Goal: Task Accomplishment & Management: Manage account settings

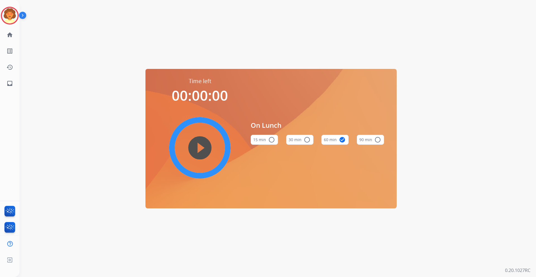
click at [196, 145] on mat-icon "play_circle_filled" at bounding box center [199, 148] width 7 height 7
click at [5, 15] on img at bounding box center [10, 16] width 16 height 16
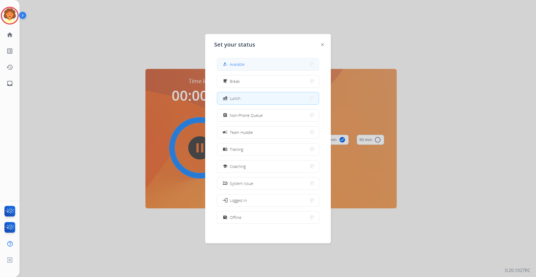
click at [266, 67] on button "how_to_reg Available" at bounding box center [268, 64] width 102 height 12
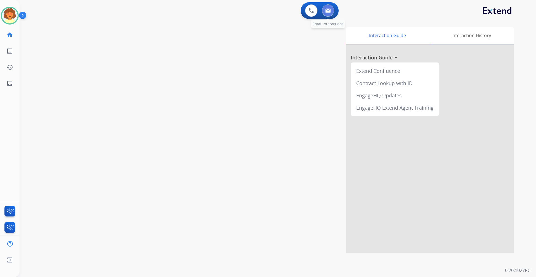
click at [330, 13] on button at bounding box center [328, 10] width 12 height 12
select select "**********"
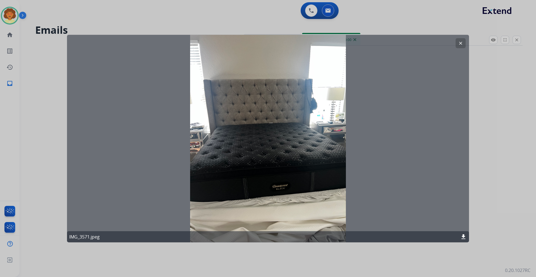
select select "**********"
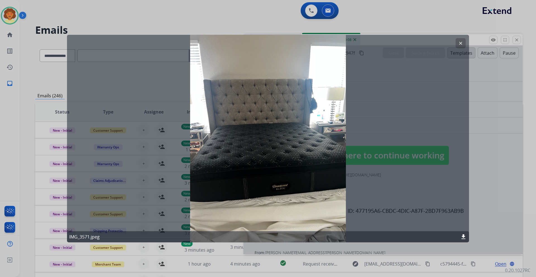
click at [458, 43] on mat-icon "clear" at bounding box center [460, 42] width 5 height 5
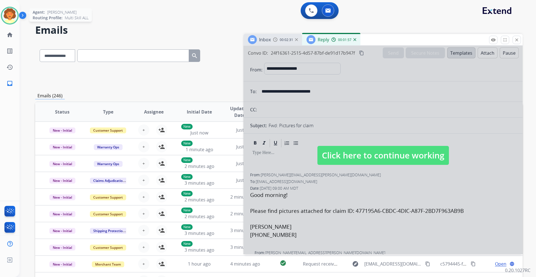
click at [4, 14] on img at bounding box center [10, 16] width 16 height 16
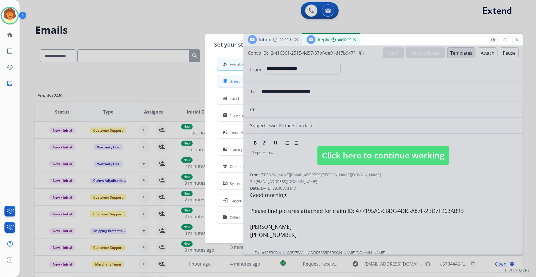
click at [227, 83] on mat-icon "free_breakfast" at bounding box center [225, 81] width 5 height 5
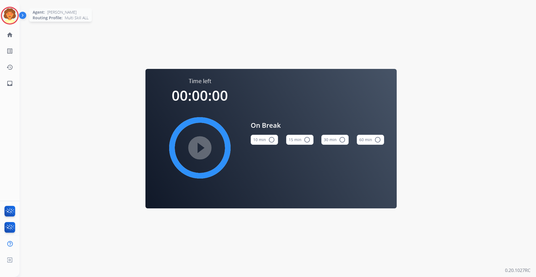
click at [7, 15] on img at bounding box center [10, 16] width 16 height 16
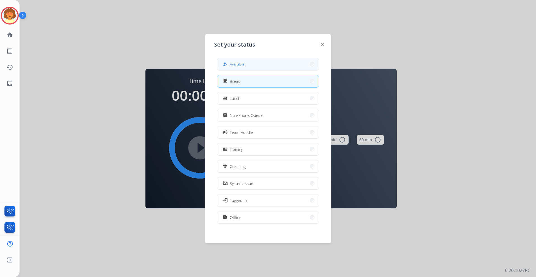
click at [237, 66] on span "Available" at bounding box center [237, 64] width 15 height 6
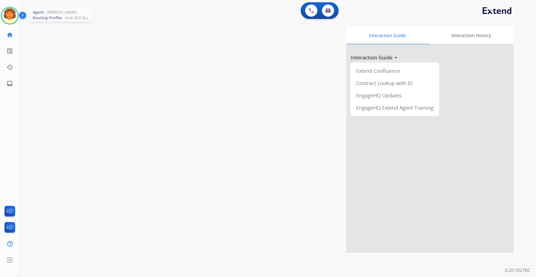
click at [15, 18] on img at bounding box center [10, 16] width 16 height 16
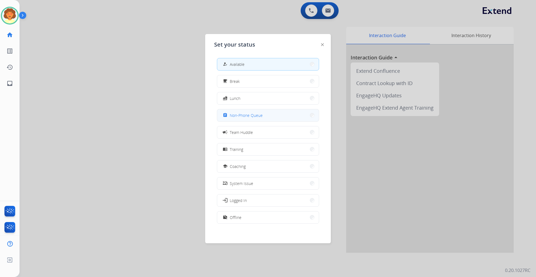
click at [248, 116] on span "Non-Phone Queue" at bounding box center [246, 115] width 33 height 6
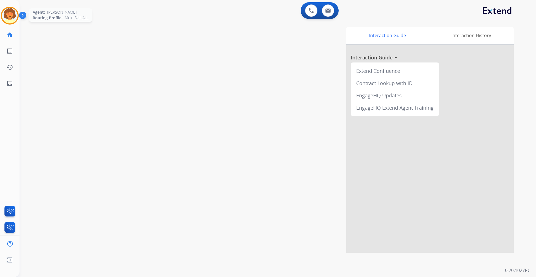
click at [10, 14] on img at bounding box center [10, 16] width 16 height 16
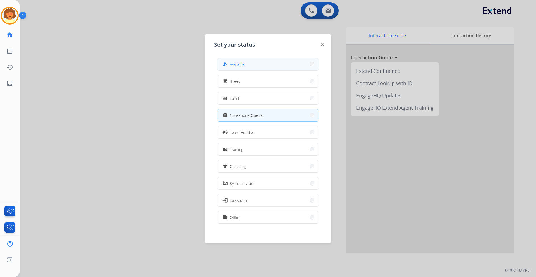
click at [259, 63] on button "how_to_reg Available" at bounding box center [268, 64] width 102 height 12
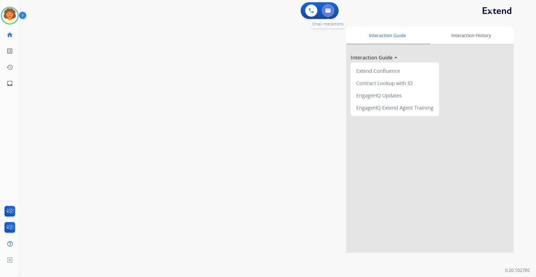
click at [329, 9] on img at bounding box center [328, 10] width 6 height 4
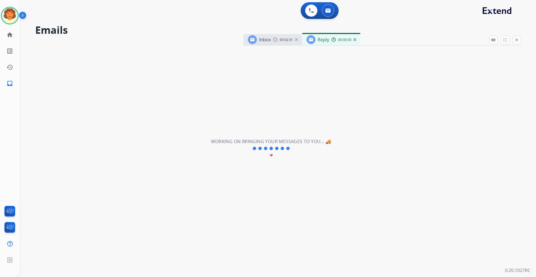
select select "**********"
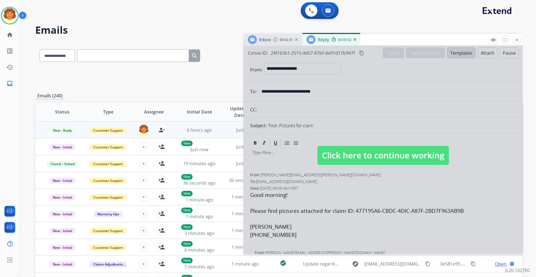
click at [433, 98] on div at bounding box center [382, 150] width 279 height 208
select select
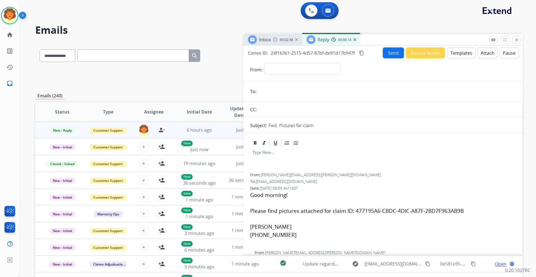
click at [353, 40] on img at bounding box center [354, 39] width 3 height 3
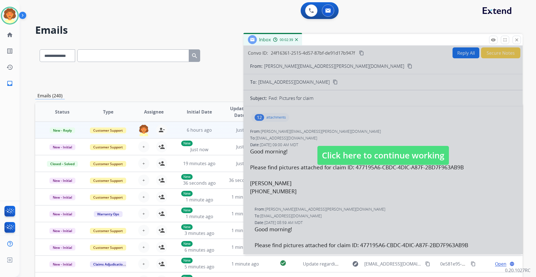
click at [295, 122] on div at bounding box center [382, 150] width 279 height 208
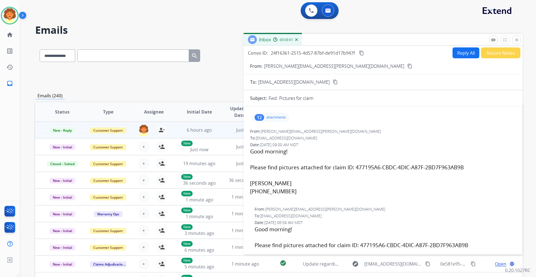
click at [259, 119] on div "12" at bounding box center [258, 117] width 9 height 7
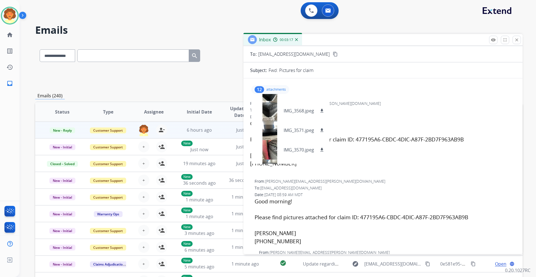
scroll to position [140, 0]
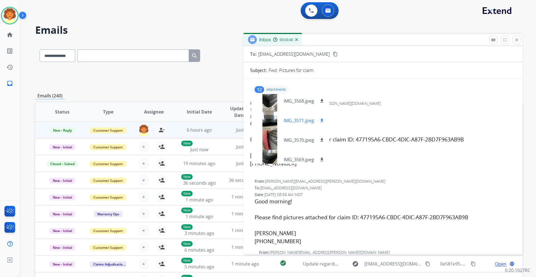
click at [323, 120] on mat-icon "download" at bounding box center [321, 120] width 5 height 5
click at [323, 140] on mat-icon "download" at bounding box center [321, 140] width 5 height 5
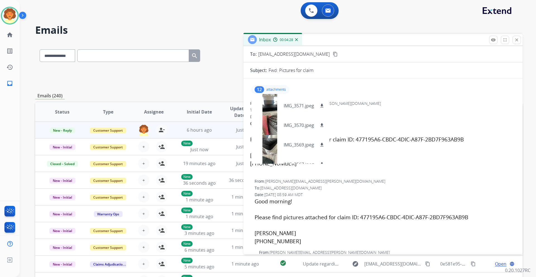
scroll to position [165, 0]
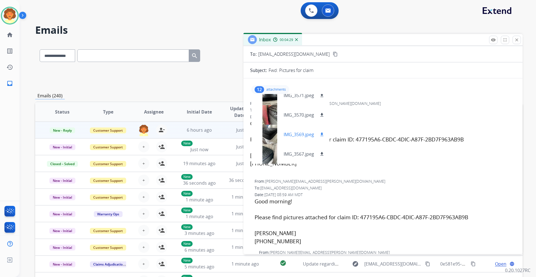
click at [320, 134] on mat-icon "download" at bounding box center [321, 134] width 5 height 5
click at [321, 153] on mat-icon "download" at bounding box center [321, 154] width 5 height 5
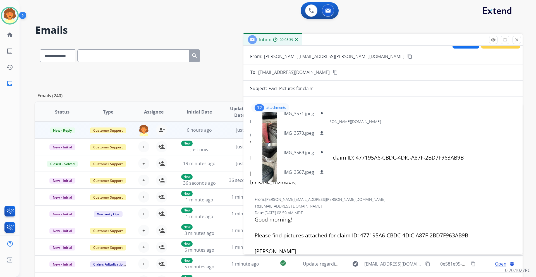
scroll to position [0, 0]
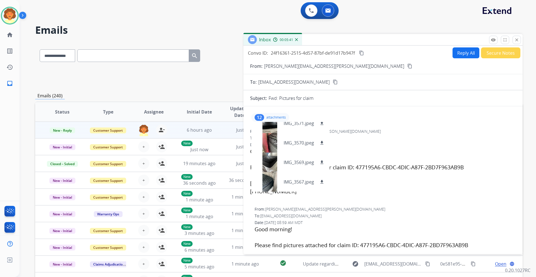
click at [382, 27] on h2 "Emails" at bounding box center [278, 30] width 487 height 11
click at [466, 51] on button "Reply All" at bounding box center [465, 52] width 27 height 11
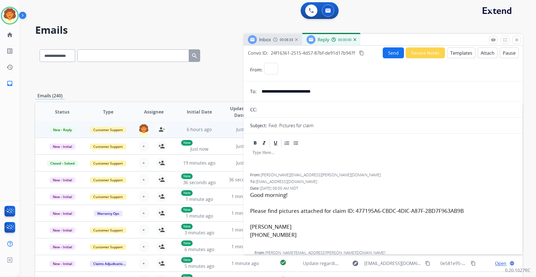
select select "**********"
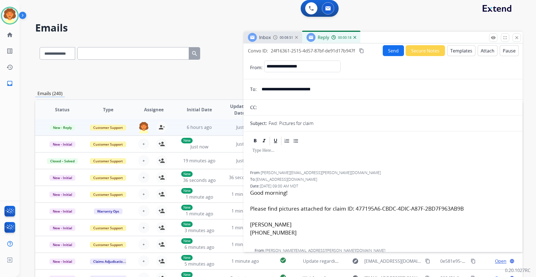
scroll to position [0, 0]
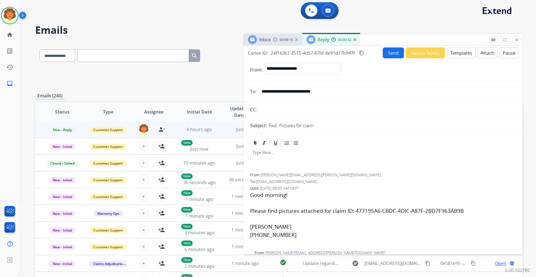
click at [453, 51] on button "Templates" at bounding box center [461, 52] width 28 height 11
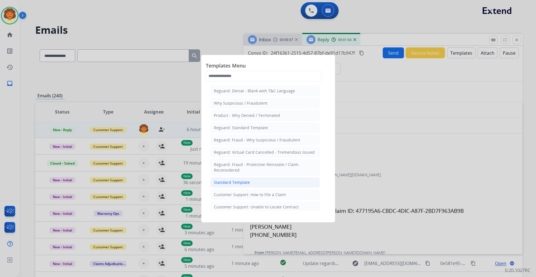
click at [257, 181] on li "Standard Template" at bounding box center [265, 182] width 110 height 11
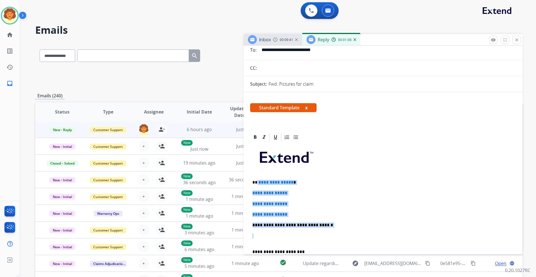
scroll to position [42, 0]
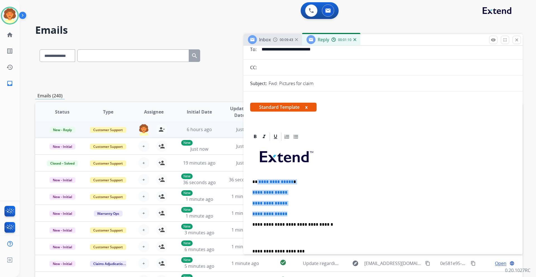
drag, startPoint x: 257, startPoint y: 223, endPoint x: 304, endPoint y: 211, distance: 49.3
click at [304, 211] on div "**********" at bounding box center [383, 238] width 266 height 192
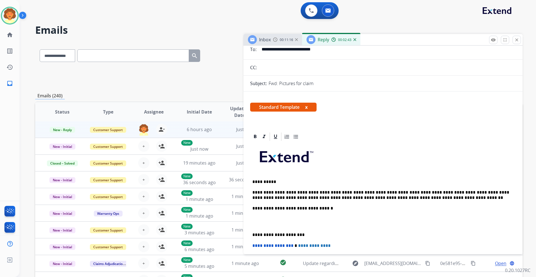
click at [283, 220] on p at bounding box center [382, 222] width 261 height 10
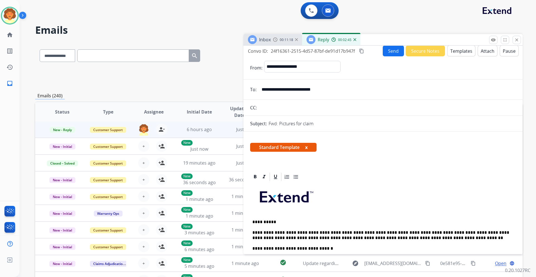
scroll to position [0, 0]
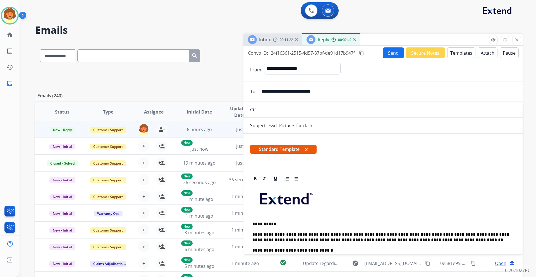
click at [387, 54] on button "Send" at bounding box center [393, 52] width 21 height 11
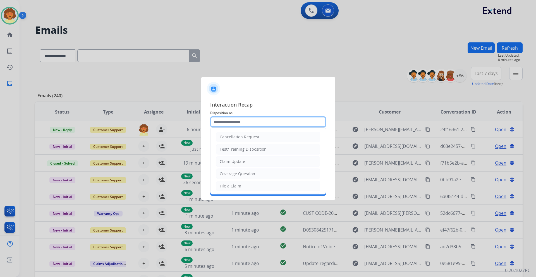
click at [241, 120] on input "text" at bounding box center [268, 121] width 116 height 11
click at [252, 161] on li "Claim Update" at bounding box center [268, 161] width 104 height 11
type input "**********"
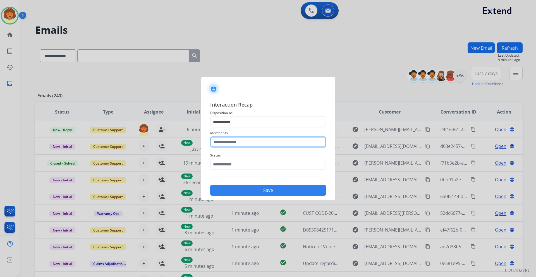
click at [231, 141] on input "text" at bounding box center [268, 141] width 116 height 11
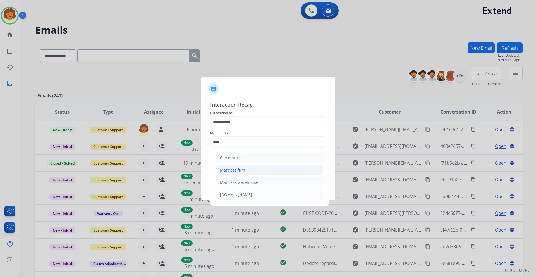
click at [260, 170] on li "Mattress firm" at bounding box center [269, 170] width 106 height 11
type input "**********"
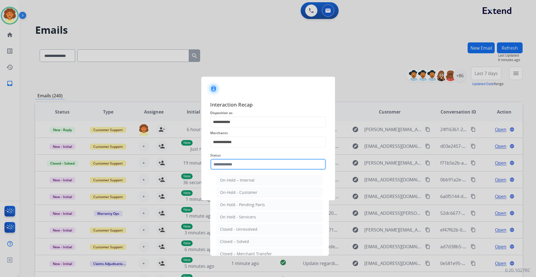
click at [226, 164] on input "text" at bounding box center [268, 164] width 116 height 11
click at [251, 239] on li "Closed – Solved" at bounding box center [269, 241] width 106 height 11
type input "**********"
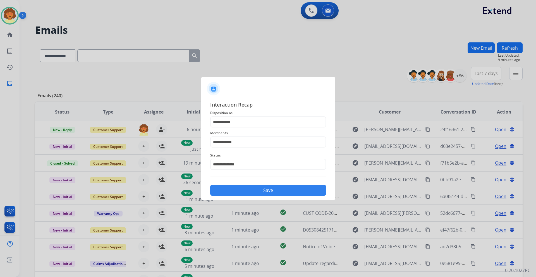
click at [264, 189] on button "Save" at bounding box center [268, 190] width 116 height 11
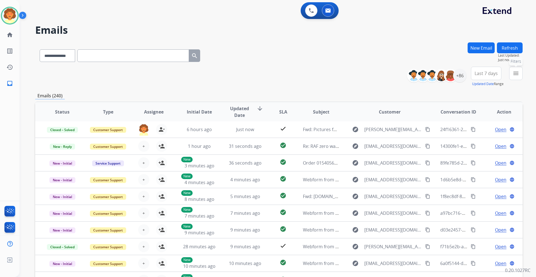
click at [515, 71] on mat-icon "menu" at bounding box center [515, 73] width 7 height 7
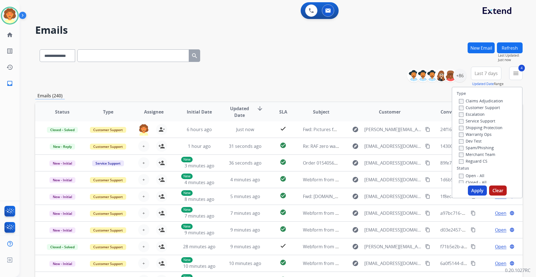
click at [472, 194] on button "Apply" at bounding box center [477, 191] width 19 height 10
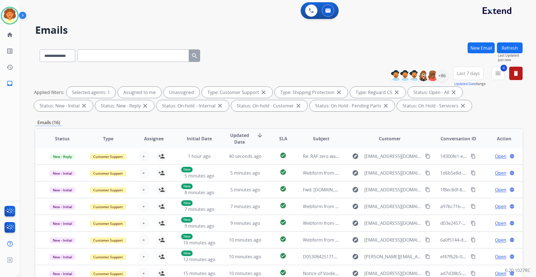
click at [465, 74] on span "Last 7 days" at bounding box center [467, 73] width 23 height 2
click at [462, 141] on div "Last 90 days" at bounding box center [466, 141] width 31 height 8
click at [441, 75] on div "+147" at bounding box center [441, 75] width 13 height 13
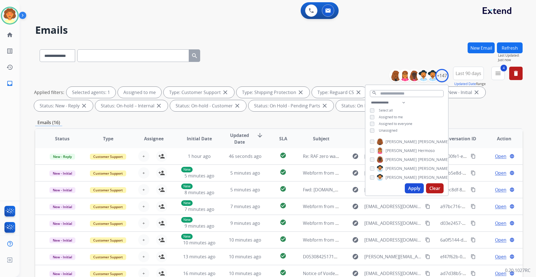
click at [408, 189] on button "Apply" at bounding box center [414, 188] width 19 height 10
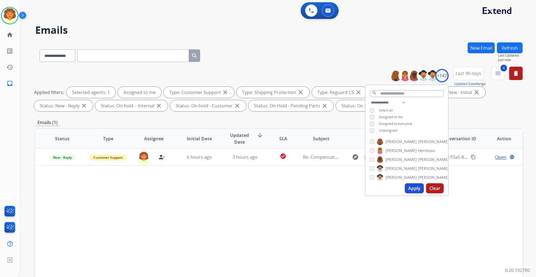
click at [485, 198] on div "Status Type Assignee Initial Date Updated Date arrow_downward SLA Subject Custo…" at bounding box center [278, 221] width 487 height 187
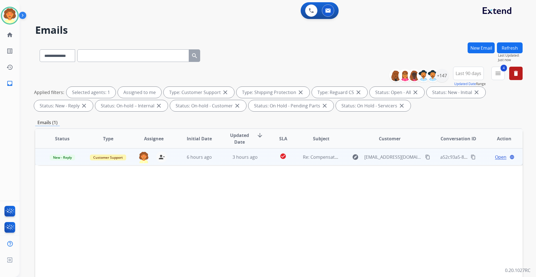
click at [496, 159] on span "Open" at bounding box center [500, 157] width 11 height 7
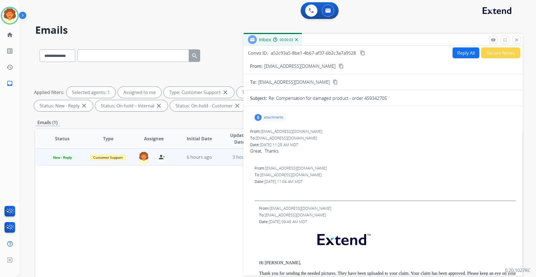
click at [260, 119] on div "8" at bounding box center [257, 117] width 7 height 7
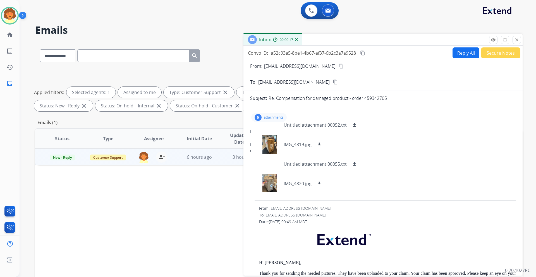
scroll to position [56, 0]
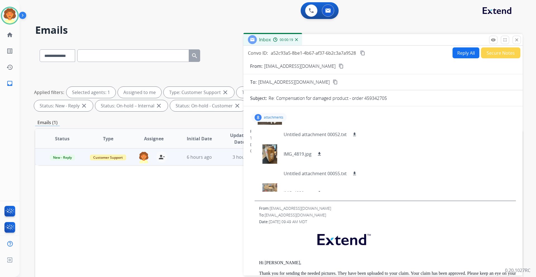
click at [494, 54] on button "Secure Notes" at bounding box center [500, 52] width 39 height 11
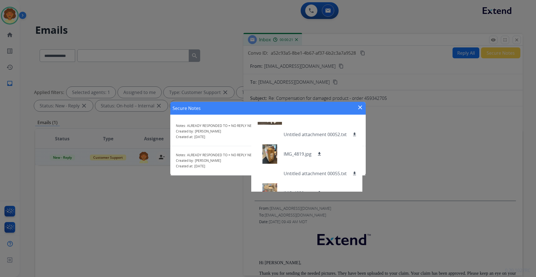
click at [362, 107] on mat-icon "close" at bounding box center [360, 107] width 7 height 7
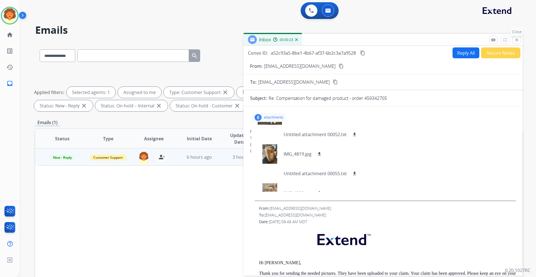
click at [517, 40] on mat-icon "close" at bounding box center [516, 39] width 5 height 5
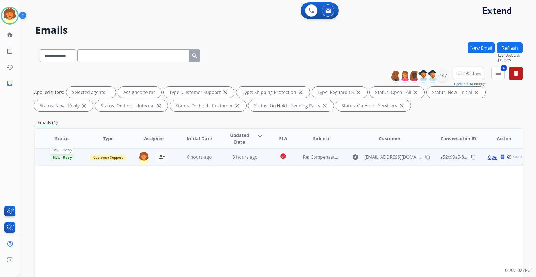
click at [64, 156] on span "New - Reply" at bounding box center [62, 158] width 25 height 6
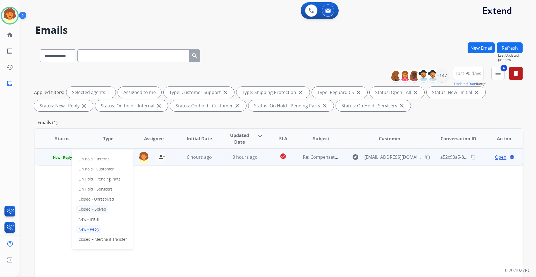
click at [98, 210] on p "Closed – Solved" at bounding box center [92, 209] width 32 height 8
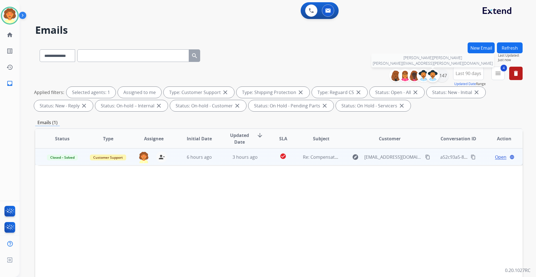
click at [437, 75] on div at bounding box center [432, 75] width 13 height 13
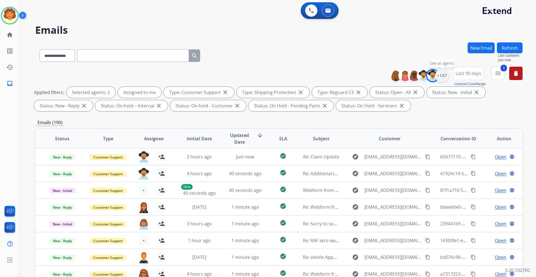
click at [442, 78] on div "+147" at bounding box center [441, 75] width 13 height 13
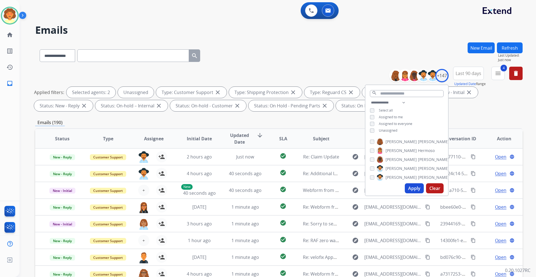
click at [410, 189] on button "Apply" at bounding box center [414, 188] width 19 height 10
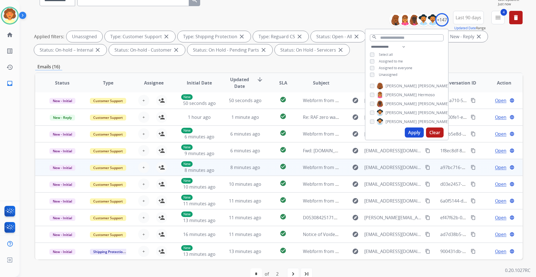
scroll to position [67, 0]
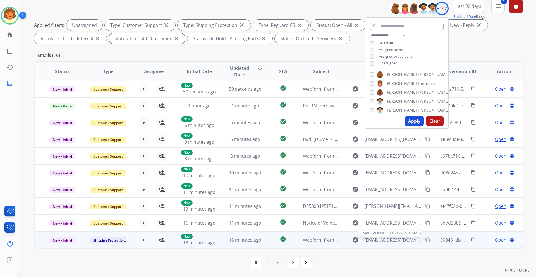
click at [373, 240] on span "Kellyvu03121996@gmail.com" at bounding box center [392, 240] width 57 height 7
type input "**********"
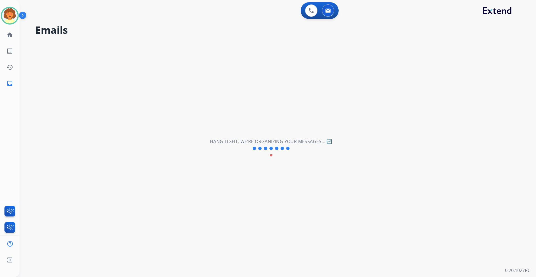
scroll to position [0, 0]
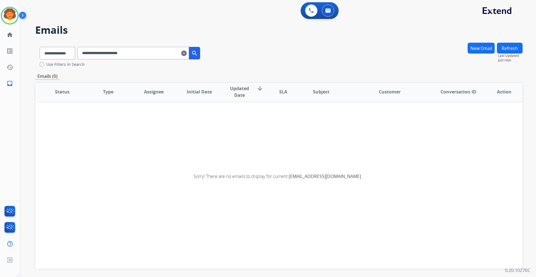
click at [187, 52] on mat-icon "clear" at bounding box center [184, 53] width 6 height 7
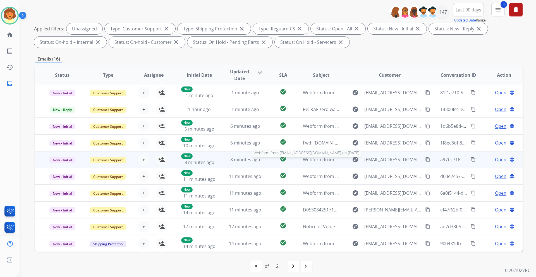
scroll to position [67, 0]
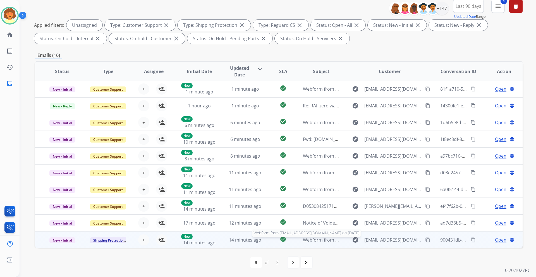
click at [317, 241] on span "Webform from Kellyvu03121996@gmail.com on 08/18/2025" at bounding box center [366, 240] width 126 height 6
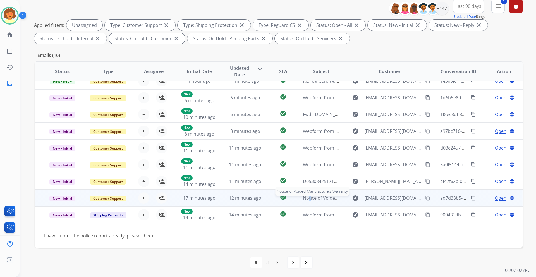
click at [305, 196] on span "Notice of Voided Manufacture’s Warranty" at bounding box center [346, 198] width 87 height 6
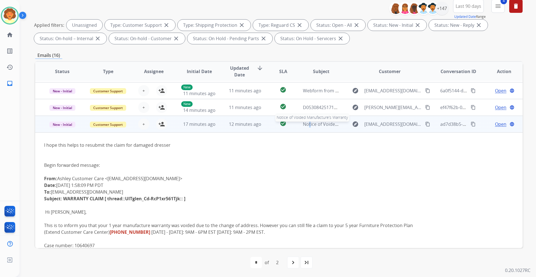
scroll to position [134, 0]
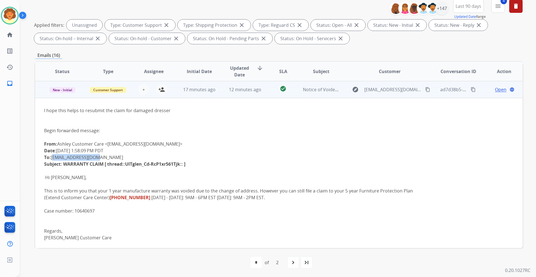
drag, startPoint x: 51, startPoint y: 157, endPoint x: 100, endPoint y: 157, distance: 48.8
click at [100, 157] on div "From: Ashley Customer Care <customersupport@crm.ashley.com> Date: August 18, 20…" at bounding box center [233, 157] width 378 height 33
copy div "ABANDA95@gmail.com"
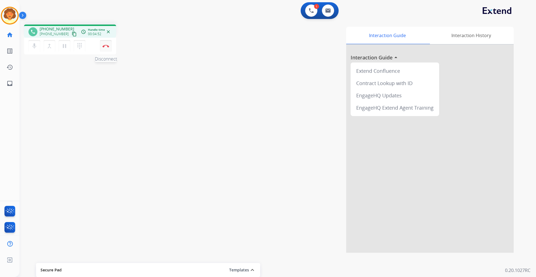
click at [108, 48] on button "Disconnect" at bounding box center [106, 46] width 12 height 12
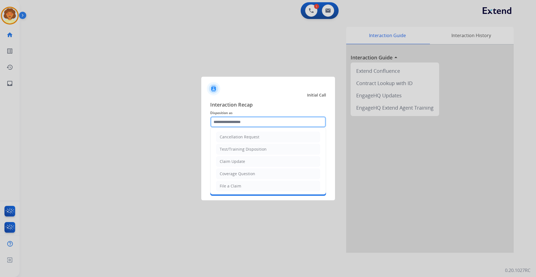
click at [229, 121] on input "text" at bounding box center [268, 121] width 116 height 11
click at [254, 187] on li "File a Claim" at bounding box center [268, 186] width 104 height 11
type input "**********"
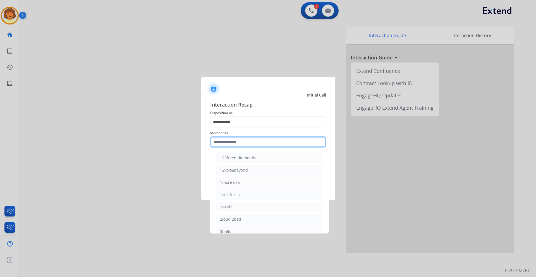
click at [233, 140] on input "text" at bounding box center [268, 141] width 116 height 11
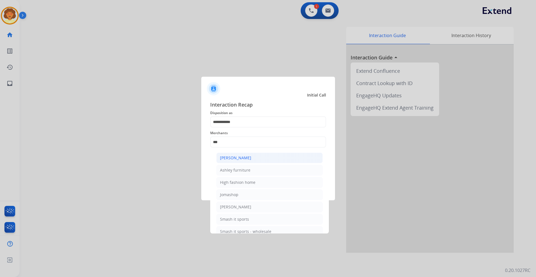
click at [259, 158] on li "[PERSON_NAME]" at bounding box center [269, 158] width 106 height 11
type input "**********"
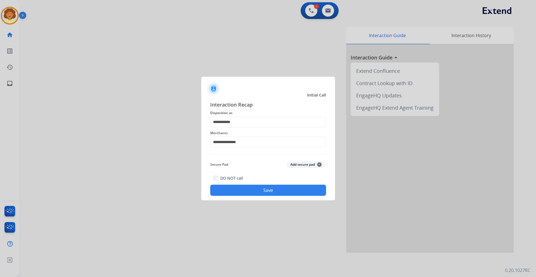
click at [268, 188] on button "Save" at bounding box center [268, 190] width 116 height 11
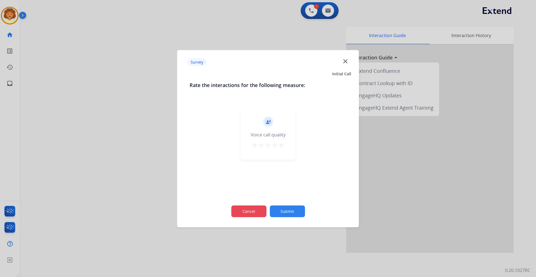
click at [243, 213] on button "Cancel" at bounding box center [248, 211] width 35 height 12
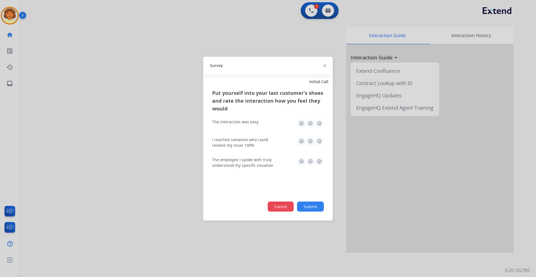
click at [279, 208] on button "Cancel" at bounding box center [281, 206] width 26 height 10
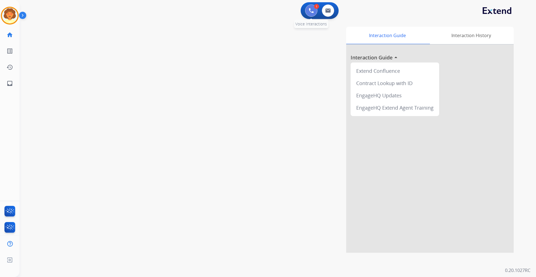
click at [312, 14] on button at bounding box center [311, 10] width 12 height 12
click at [311, 13] on img at bounding box center [311, 10] width 5 height 5
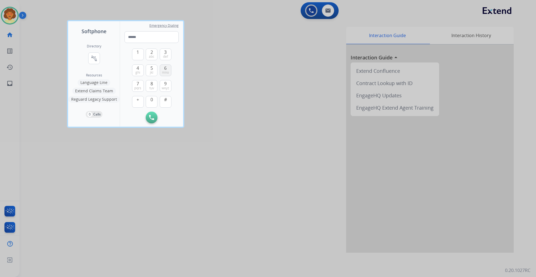
click at [167, 69] on button "6 mno" at bounding box center [166, 70] width 12 height 12
click at [146, 68] on button "5 jkl" at bounding box center [152, 70] width 12 height 12
click at [152, 103] on button "0" at bounding box center [152, 102] width 12 height 12
click at [167, 56] on span "def" at bounding box center [165, 56] width 5 height 4
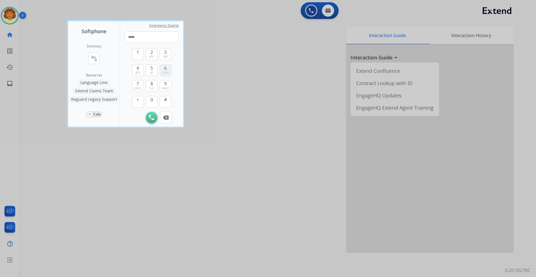
click at [165, 72] on span "mno" at bounding box center [165, 72] width 7 height 4
click at [137, 71] on span "ghi" at bounding box center [137, 72] width 5 height 4
click at [167, 87] on span "wxyz" at bounding box center [166, 88] width 8 height 4
click at [152, 102] on span "0" at bounding box center [151, 99] width 3 height 7
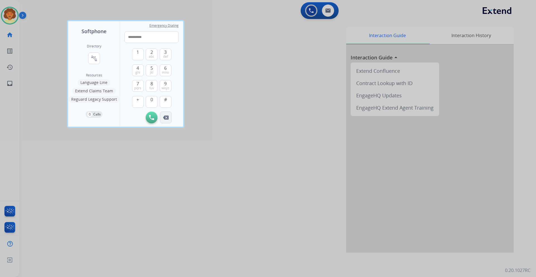
click at [167, 119] on img at bounding box center [166, 118] width 6 height 4
click at [152, 33] on input "*********" at bounding box center [151, 37] width 54 height 12
click at [165, 114] on button "Remove Number" at bounding box center [166, 118] width 12 height 12
click at [166, 117] on img at bounding box center [166, 118] width 6 height 4
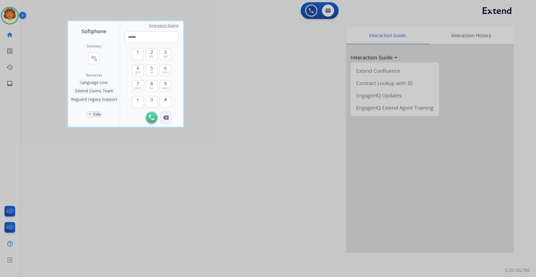
click at [166, 117] on img at bounding box center [166, 118] width 6 height 4
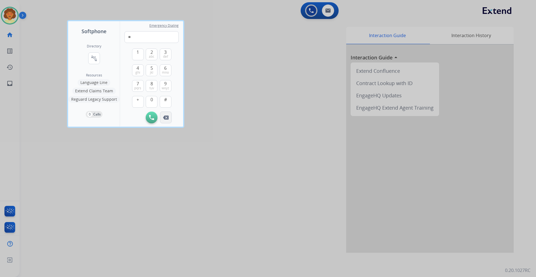
type input "*"
click at [166, 117] on img at bounding box center [166, 118] width 6 height 4
click at [166, 117] on div "Initiate Call" at bounding box center [151, 118] width 54 height 12
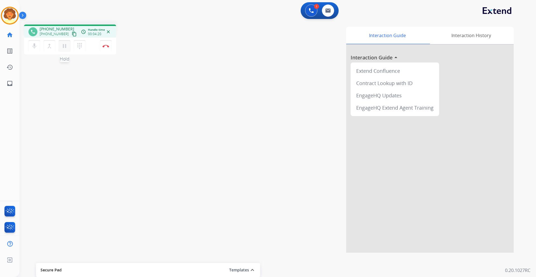
click at [61, 45] on mat-icon "pause" at bounding box center [64, 46] width 7 height 7
click at [62, 46] on mat-icon "play_arrow" at bounding box center [64, 46] width 7 height 7
click at [107, 45] on img at bounding box center [105, 46] width 7 height 3
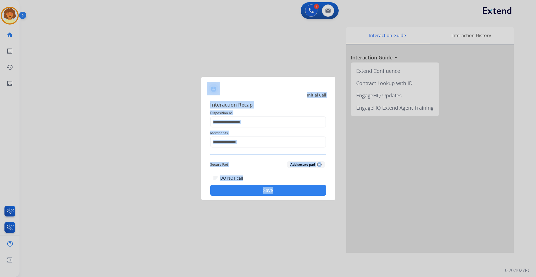
click at [46, 104] on div at bounding box center [268, 138] width 536 height 277
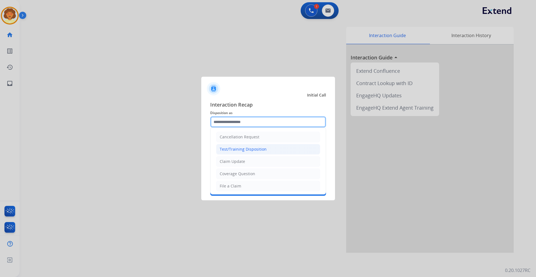
drag, startPoint x: 228, startPoint y: 119, endPoint x: 249, endPoint y: 146, distance: 34.1
click at [228, 120] on input "text" at bounding box center [268, 121] width 116 height 11
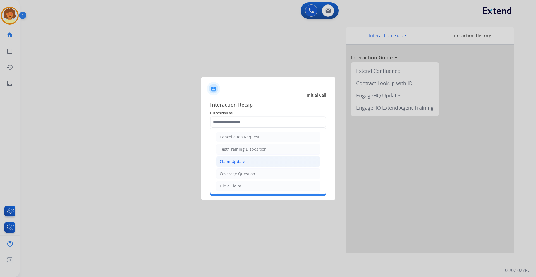
click at [254, 160] on li "Claim Update" at bounding box center [268, 161] width 104 height 11
type input "**********"
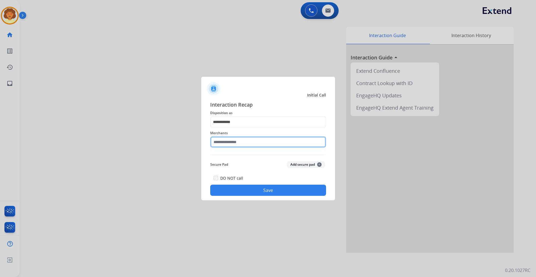
click at [229, 142] on input "text" at bounding box center [268, 141] width 116 height 11
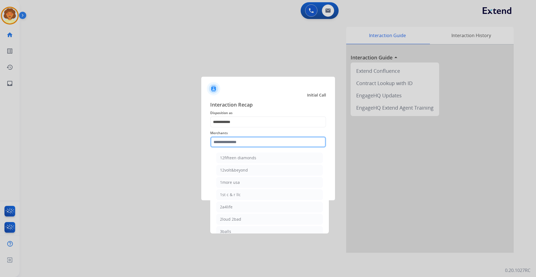
type input "*"
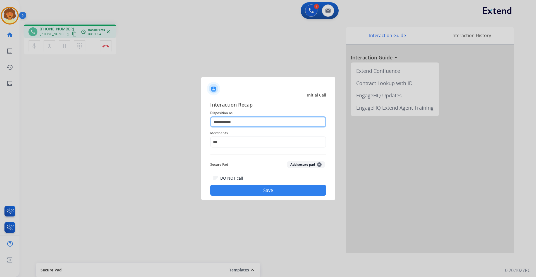
click at [231, 123] on input "**********" at bounding box center [268, 121] width 116 height 11
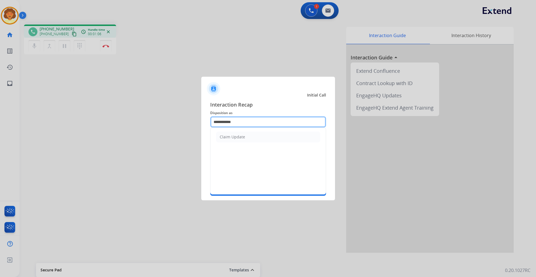
click at [231, 122] on input "**********" at bounding box center [268, 121] width 116 height 11
click at [251, 120] on input "**********" at bounding box center [268, 121] width 116 height 11
click at [256, 125] on input "**********" at bounding box center [268, 121] width 116 height 11
click at [261, 124] on input "**********" at bounding box center [268, 121] width 116 height 11
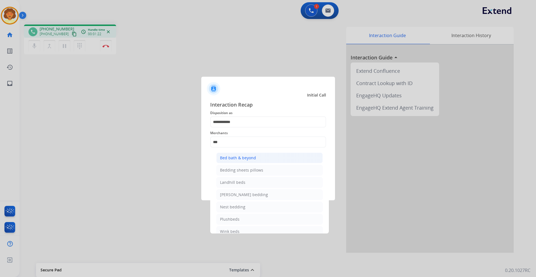
click at [249, 158] on div "Bed bath & beyond" at bounding box center [238, 158] width 36 height 6
type input "**********"
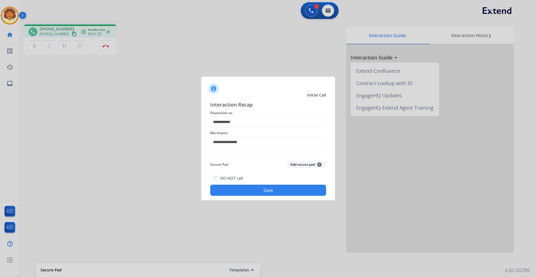
click at [243, 192] on button "Save" at bounding box center [268, 190] width 116 height 11
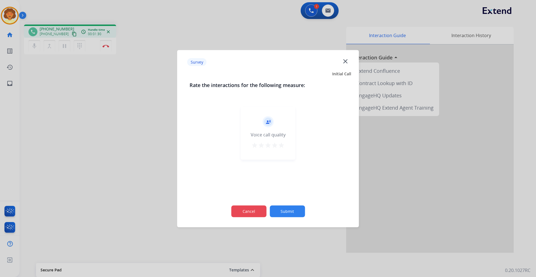
click at [249, 210] on button "Cancel" at bounding box center [248, 211] width 35 height 12
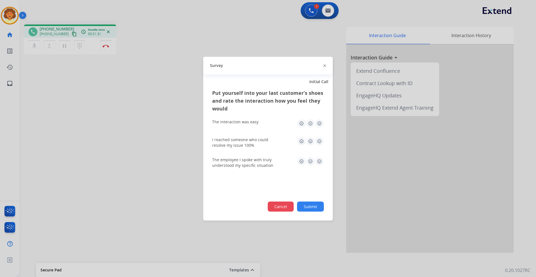
click at [271, 206] on button "Cancel" at bounding box center [281, 206] width 26 height 10
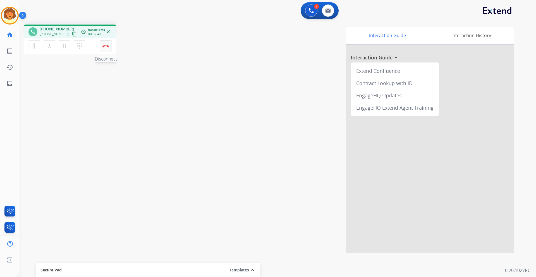
click at [104, 47] on img at bounding box center [105, 46] width 7 height 3
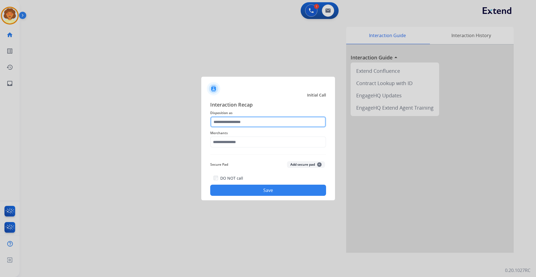
click at [250, 120] on input "text" at bounding box center [268, 121] width 116 height 11
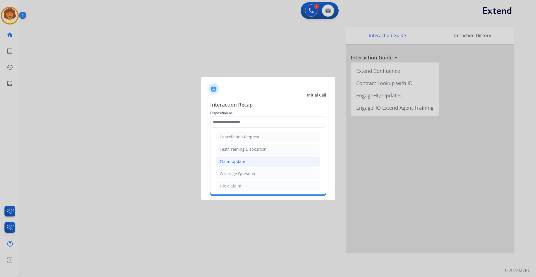
click at [259, 162] on li "Claim Update" at bounding box center [268, 161] width 104 height 11
type input "**********"
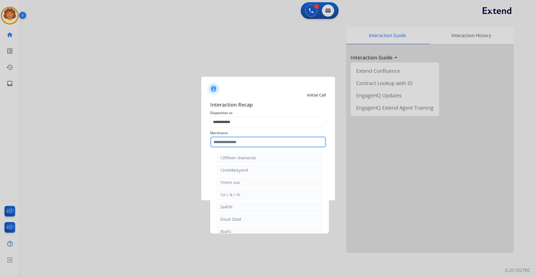
click at [225, 144] on input "text" at bounding box center [268, 141] width 116 height 11
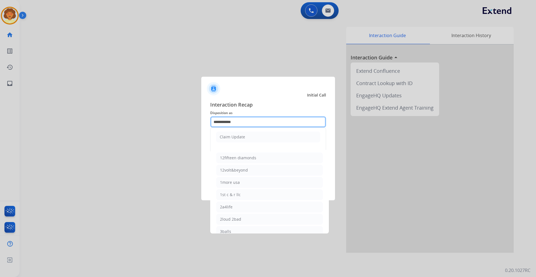
click at [222, 121] on input "**********" at bounding box center [268, 121] width 116 height 11
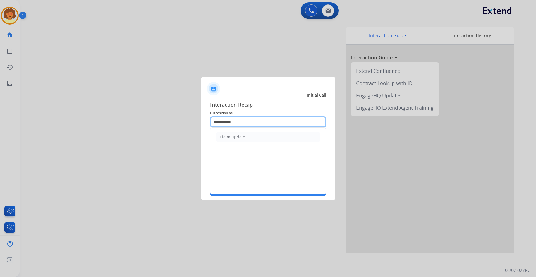
click at [265, 118] on input "**********" at bounding box center [268, 121] width 116 height 11
click at [265, 121] on input "**********" at bounding box center [268, 121] width 116 height 11
drag, startPoint x: 238, startPoint y: 119, endPoint x: 191, endPoint y: 124, distance: 46.9
click at [0, 124] on app-contact-recap-modal "**********" at bounding box center [0, 138] width 0 height 277
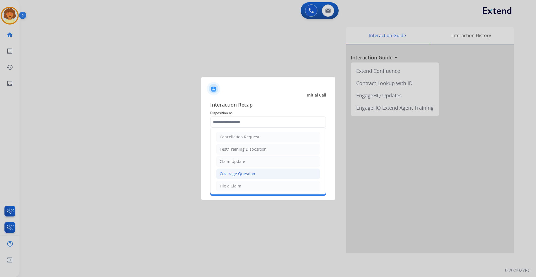
click at [245, 174] on div "Coverage Question" at bounding box center [237, 174] width 35 height 6
type input "**********"
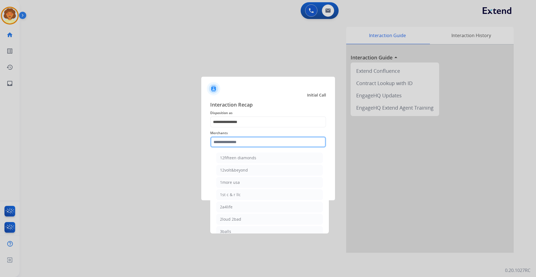
click at [225, 143] on input "text" at bounding box center [268, 141] width 116 height 11
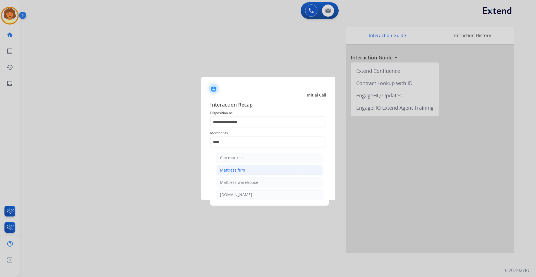
click at [234, 170] on div "Mattress firm" at bounding box center [232, 170] width 25 height 6
type input "**********"
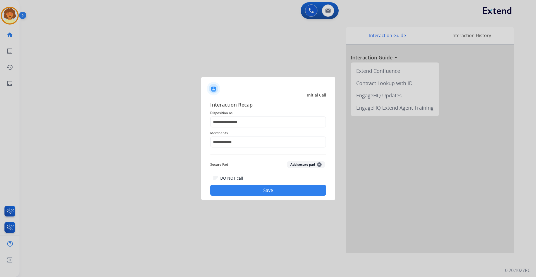
click at [259, 190] on button "Save" at bounding box center [268, 190] width 116 height 11
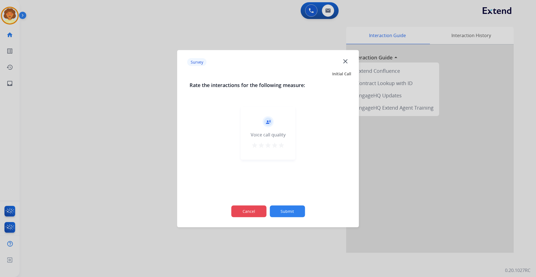
click at [250, 216] on button "Cancel" at bounding box center [248, 211] width 35 height 12
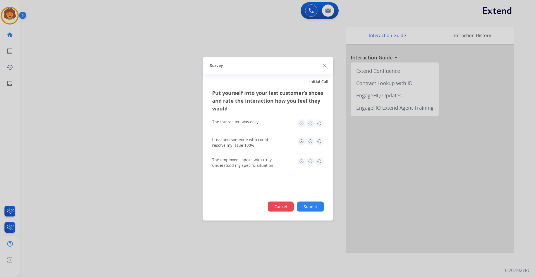
click at [271, 209] on button "Cancel" at bounding box center [281, 206] width 26 height 10
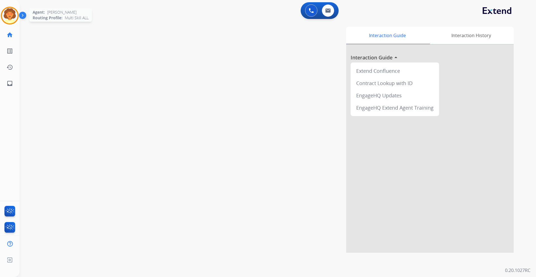
click at [10, 11] on img at bounding box center [10, 16] width 16 height 16
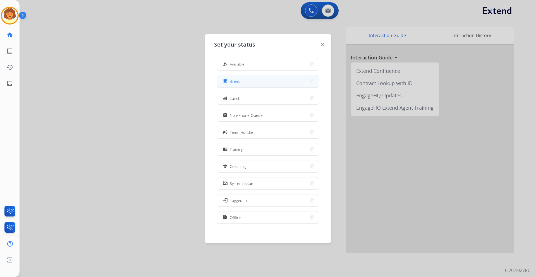
click at [255, 79] on button "free_breakfast Break" at bounding box center [268, 81] width 102 height 12
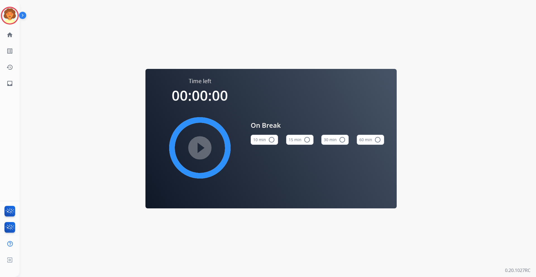
click at [301, 139] on button "15 min radio_button_unchecked" at bounding box center [299, 140] width 27 height 10
click at [199, 146] on mat-icon "play_circle_filled" at bounding box center [199, 148] width 7 height 7
click at [17, 12] on img at bounding box center [10, 16] width 16 height 16
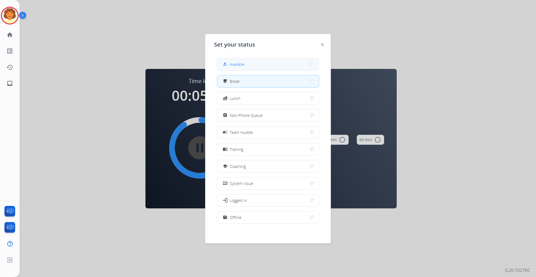
click at [269, 69] on button "how_to_reg Available" at bounding box center [268, 64] width 102 height 12
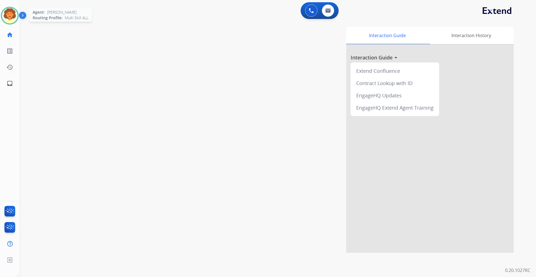
click at [13, 20] on img at bounding box center [10, 16] width 16 height 16
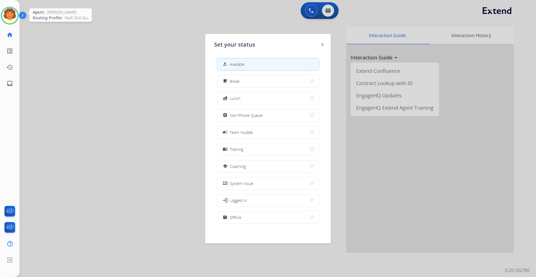
click at [13, 20] on img at bounding box center [10, 16] width 16 height 16
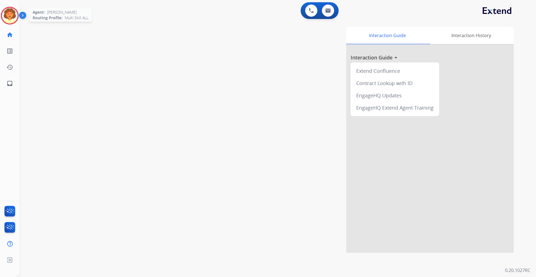
click at [13, 15] on img at bounding box center [10, 16] width 16 height 16
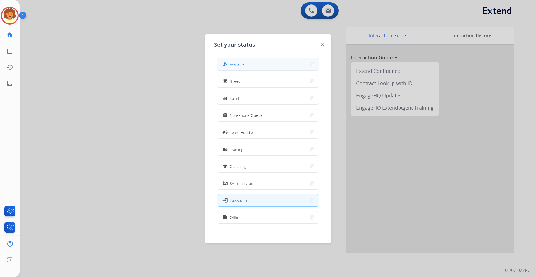
click at [244, 62] on span "Available" at bounding box center [237, 64] width 15 height 6
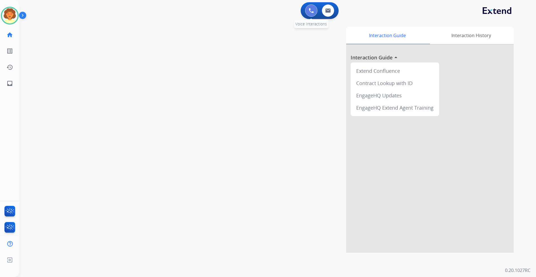
click at [312, 10] on img at bounding box center [311, 10] width 5 height 5
click at [309, 10] on img at bounding box center [311, 10] width 5 height 5
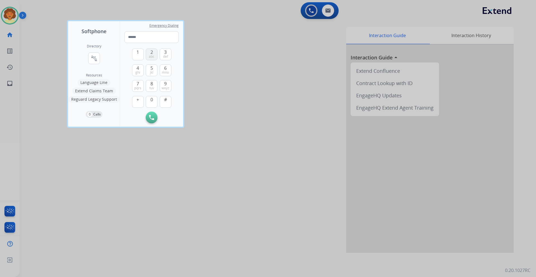
click at [150, 57] on span "abc" at bounding box center [152, 56] width 6 height 4
click at [138, 57] on button "1" at bounding box center [138, 55] width 12 height 12
click at [154, 55] on span "abc" at bounding box center [152, 56] width 6 height 4
click at [151, 87] on span "tuv" at bounding box center [151, 88] width 5 height 4
click at [167, 70] on span "mno" at bounding box center [165, 72] width 7 height 4
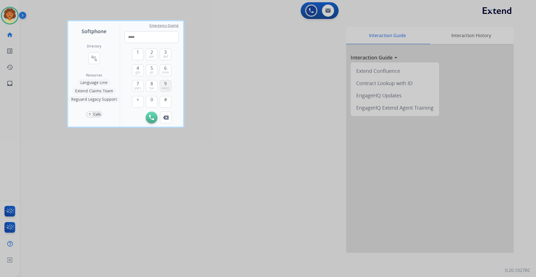
click at [165, 87] on span "wxyz" at bounding box center [166, 88] width 8 height 4
click at [139, 56] on button "1" at bounding box center [138, 55] width 12 height 12
click at [165, 72] on span "mno" at bounding box center [165, 72] width 7 height 4
click at [152, 71] on span "jkl" at bounding box center [151, 72] width 3 height 4
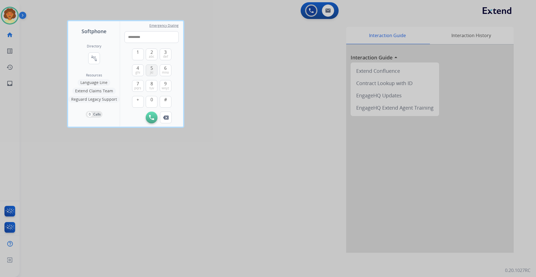
type input "**********"
click at [154, 118] on button "Initiate Call" at bounding box center [152, 118] width 12 height 12
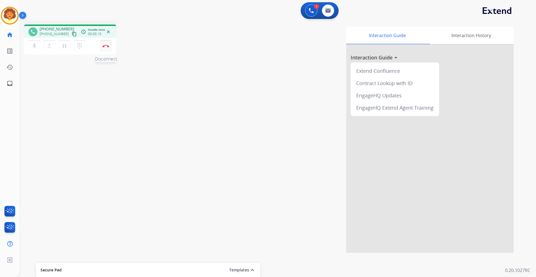
click at [105, 48] on button "Disconnect" at bounding box center [106, 46] width 12 height 12
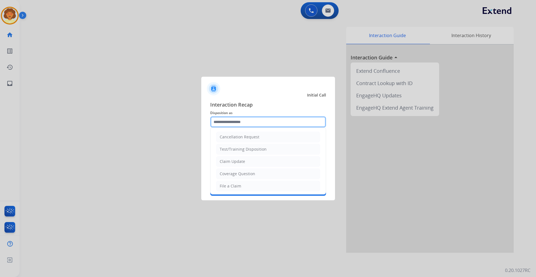
click at [253, 125] on input "text" at bounding box center [268, 121] width 116 height 11
click at [259, 165] on li "Claim Update" at bounding box center [268, 161] width 104 height 11
type input "**********"
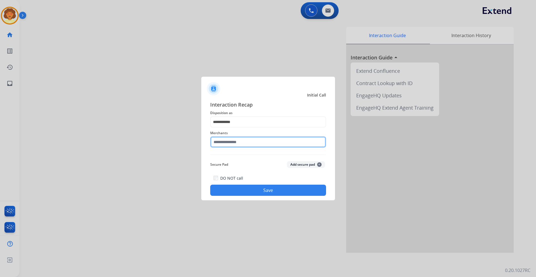
click at [254, 143] on input "text" at bounding box center [268, 141] width 116 height 11
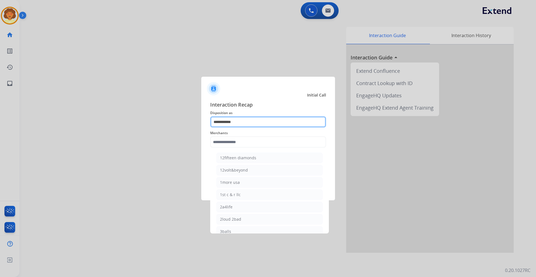
click at [253, 122] on input "**********" at bounding box center [268, 121] width 116 height 11
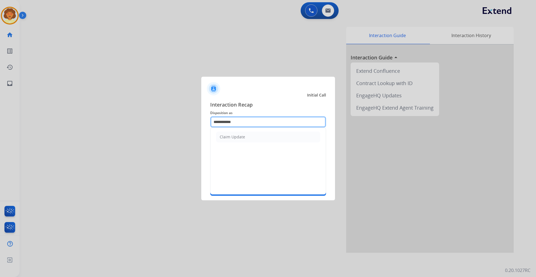
drag, startPoint x: 251, startPoint y: 122, endPoint x: 160, endPoint y: 119, distance: 91.0
click at [0, 118] on app-contact-recap-modal "**********" at bounding box center [0, 138] width 0 height 277
click at [249, 123] on input "text" at bounding box center [268, 121] width 116 height 11
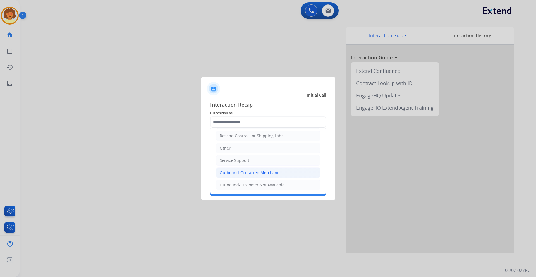
click at [259, 172] on div "Outbound-Contacted Merchant" at bounding box center [249, 173] width 59 height 6
type input "**********"
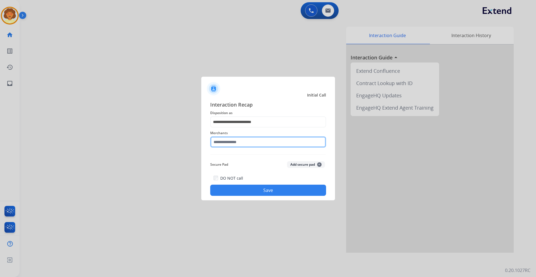
click at [235, 143] on input "text" at bounding box center [268, 141] width 116 height 11
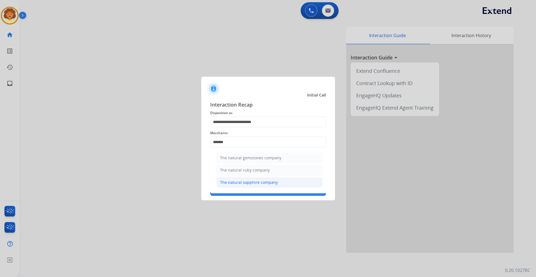
click at [238, 184] on div "The natural sapphire company" at bounding box center [249, 183] width 58 height 6
type input "**********"
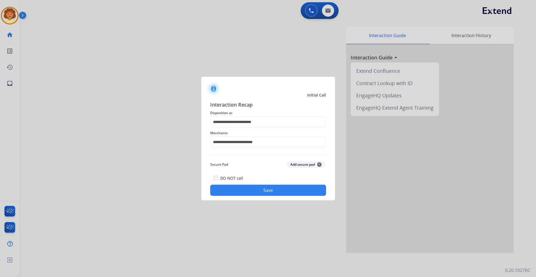
click at [258, 191] on button "Save" at bounding box center [268, 190] width 116 height 11
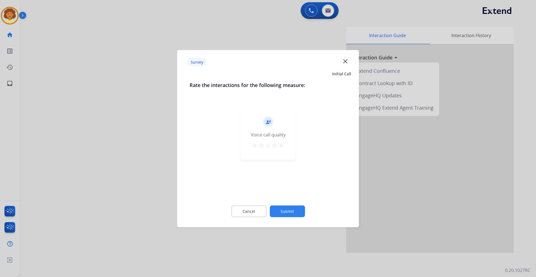
click at [292, 212] on button "Submit" at bounding box center [287, 211] width 35 height 12
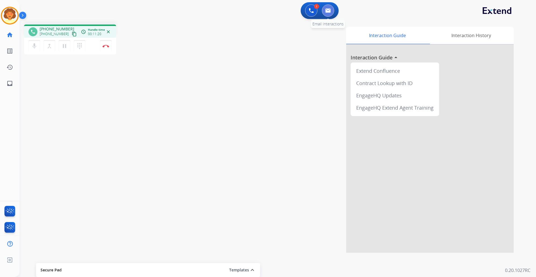
click at [327, 9] on img at bounding box center [328, 10] width 6 height 4
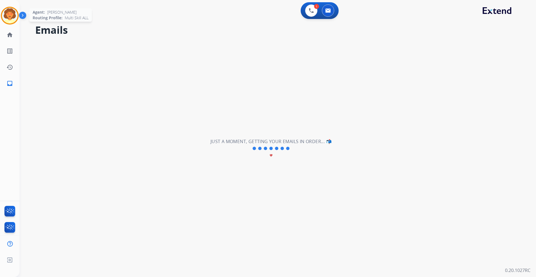
click at [6, 14] on img at bounding box center [10, 16] width 16 height 16
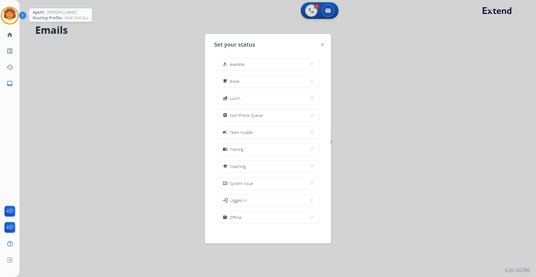
click at [13, 8] on div at bounding box center [10, 16] width 18 height 18
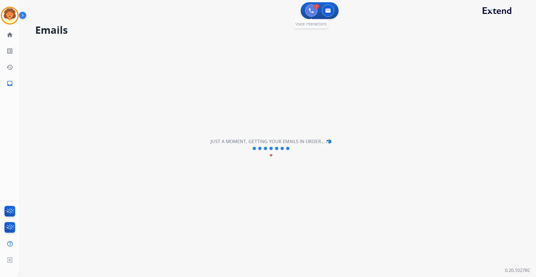
click at [310, 10] on img at bounding box center [311, 10] width 5 height 5
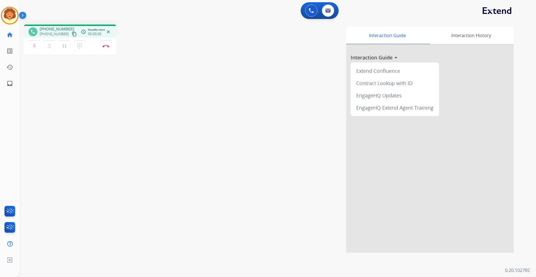
drag, startPoint x: 106, startPoint y: 47, endPoint x: 144, endPoint y: 40, distance: 38.4
click at [107, 45] on button "Disconnect" at bounding box center [106, 46] width 12 height 12
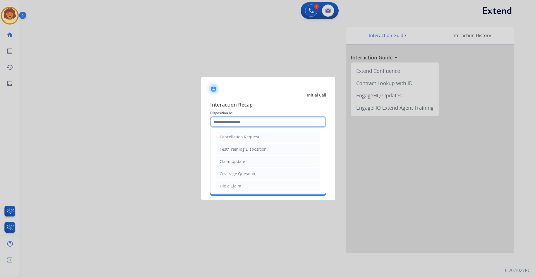
drag, startPoint x: 225, startPoint y: 119, endPoint x: 219, endPoint y: 127, distance: 9.8
click at [225, 120] on input "text" at bounding box center [268, 121] width 116 height 11
click at [231, 187] on div "File a Claim" at bounding box center [230, 186] width 21 height 6
type input "**********"
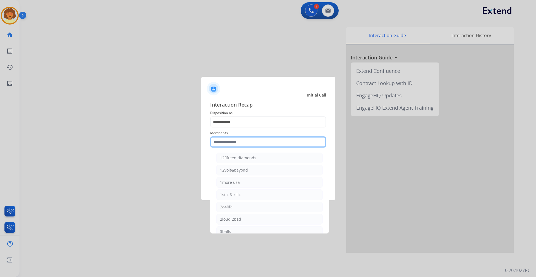
click at [225, 140] on input "text" at bounding box center [268, 141] width 116 height 11
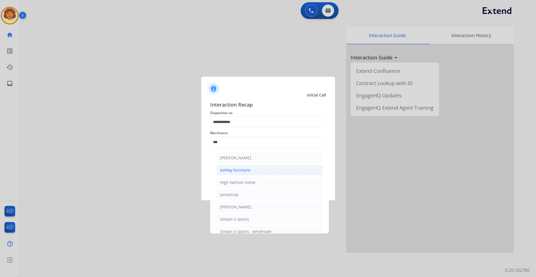
click at [245, 172] on div "Ashley furniture" at bounding box center [235, 170] width 30 height 6
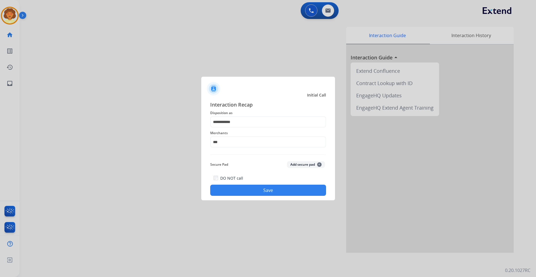
type input "**********"
drag, startPoint x: 268, startPoint y: 193, endPoint x: 272, endPoint y: 191, distance: 4.1
click at [272, 191] on button "Save" at bounding box center [268, 190] width 116 height 11
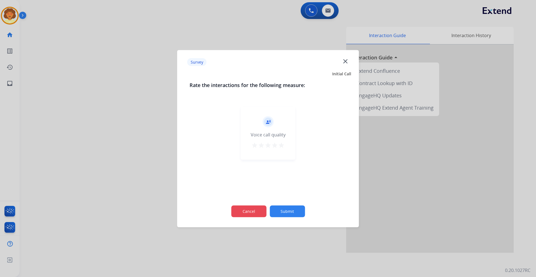
click at [241, 210] on button "Cancel" at bounding box center [248, 211] width 35 height 12
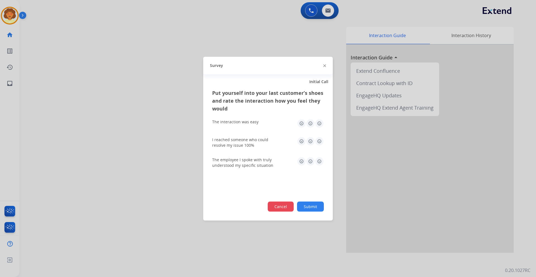
click at [282, 207] on button "Cancel" at bounding box center [281, 206] width 26 height 10
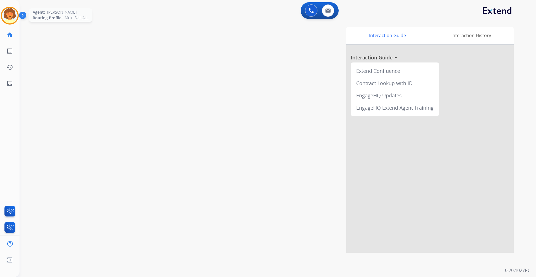
click at [11, 13] on img at bounding box center [10, 16] width 16 height 16
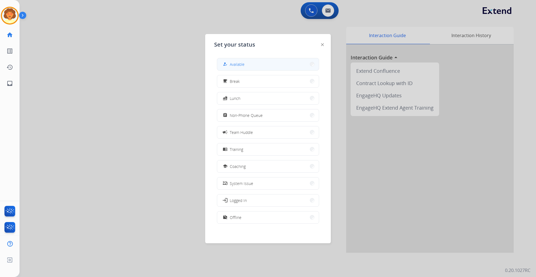
click at [239, 65] on span "Available" at bounding box center [237, 64] width 15 height 6
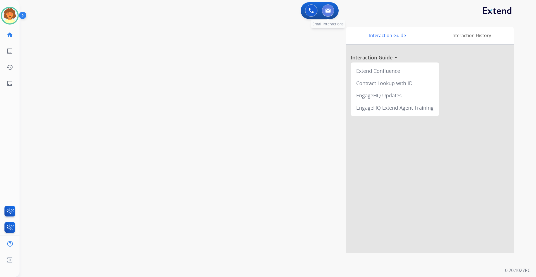
click at [326, 11] on img at bounding box center [328, 10] width 6 height 4
select select "**********"
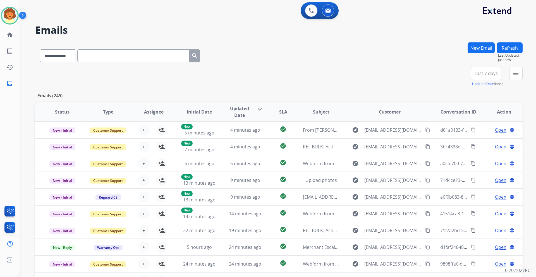
click at [472, 45] on button "New Email" at bounding box center [480, 47] width 27 height 11
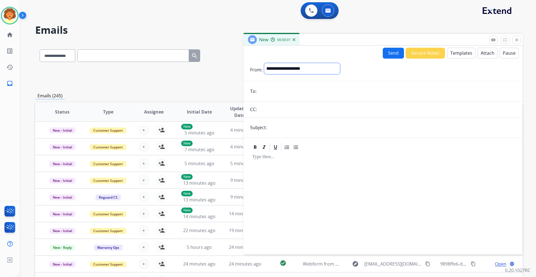
click at [294, 68] on select "**********" at bounding box center [302, 68] width 76 height 11
select select "**********"
click at [264, 63] on select "**********" at bounding box center [302, 68] width 76 height 11
drag, startPoint x: 270, startPoint y: 91, endPoint x: 275, endPoint y: 90, distance: 5.4
click at [270, 91] on input "email" at bounding box center [387, 91] width 258 height 11
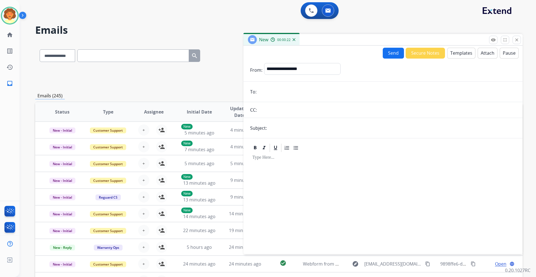
paste input "**********"
type input "**********"
click at [276, 129] on input "text" at bounding box center [391, 127] width 247 height 11
type input "**********"
click at [453, 54] on button "Templates" at bounding box center [461, 53] width 28 height 11
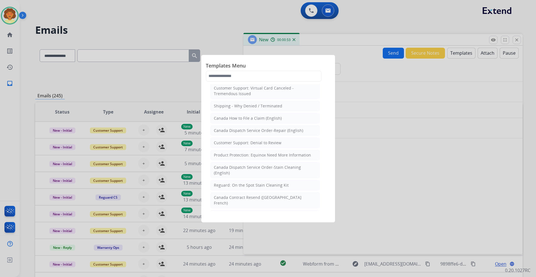
scroll to position [363, 0]
click at [277, 143] on div "Customer Support: Denial to Review" at bounding box center [248, 141] width 68 height 6
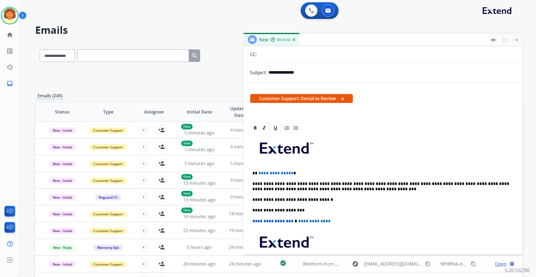
scroll to position [56, 0]
click at [344, 98] on button "x" at bounding box center [342, 98] width 3 height 7
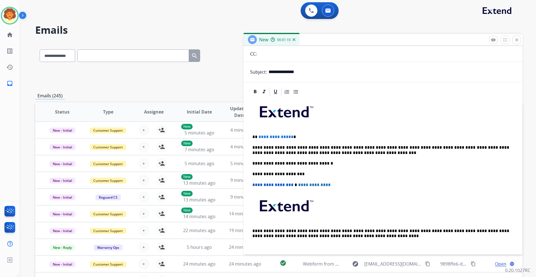
scroll to position [0, 0]
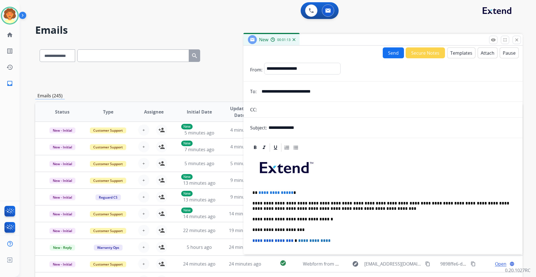
click at [456, 54] on button "Templates" at bounding box center [461, 52] width 28 height 11
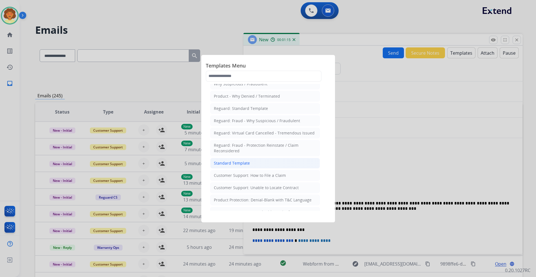
scroll to position [28, 0]
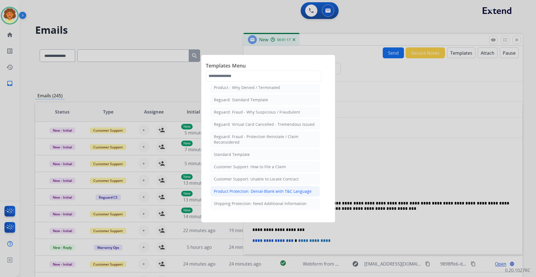
click at [276, 192] on div "Product Protection: Denial-Blank with T&C Language" at bounding box center [263, 192] width 98 height 6
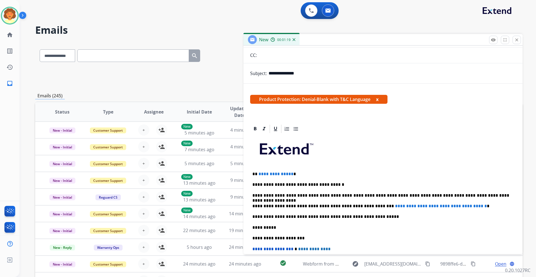
scroll to position [56, 0]
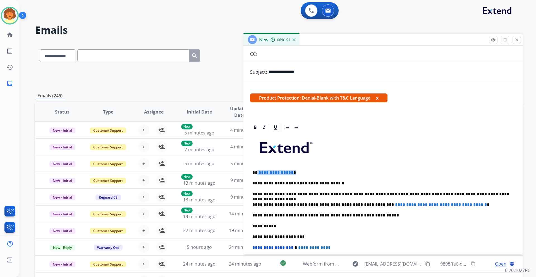
drag, startPoint x: 257, startPoint y: 172, endPoint x: 294, endPoint y: 174, distance: 37.4
click at [294, 174] on p "**********" at bounding box center [380, 172] width 257 height 5
drag, startPoint x: 366, startPoint y: 205, endPoint x: 487, endPoint y: 200, distance: 120.9
click at [487, 200] on div "**********" at bounding box center [383, 226] width 266 height 187
click at [371, 204] on p "**********" at bounding box center [380, 204] width 257 height 5
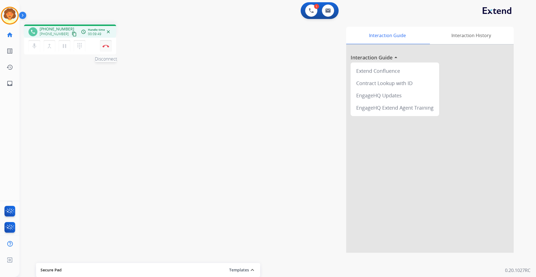
click at [107, 47] on button "Disconnect" at bounding box center [106, 46] width 12 height 12
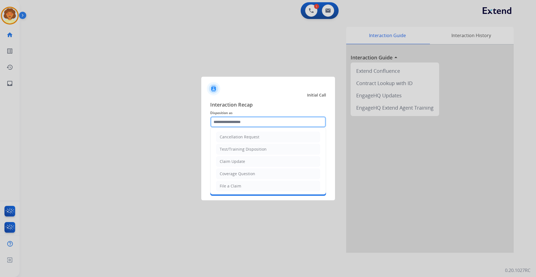
click at [247, 119] on input "text" at bounding box center [268, 121] width 116 height 11
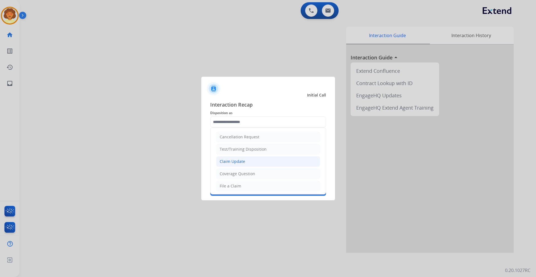
click at [241, 160] on div "Claim Update" at bounding box center [232, 162] width 25 height 6
type input "**********"
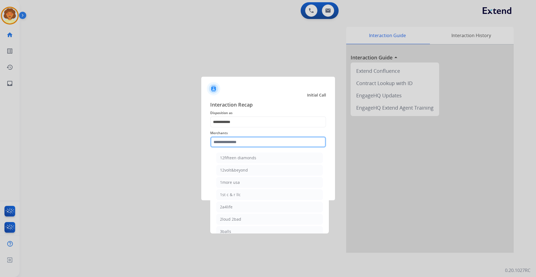
click at [221, 140] on input "text" at bounding box center [268, 141] width 116 height 11
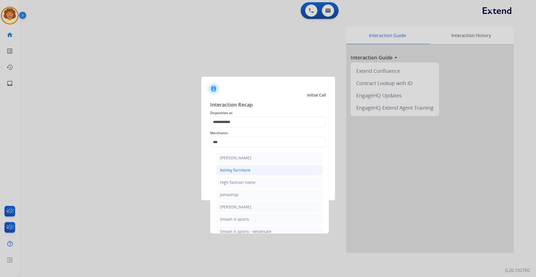
click at [278, 170] on li "Ashley furniture" at bounding box center [269, 170] width 106 height 11
type input "**********"
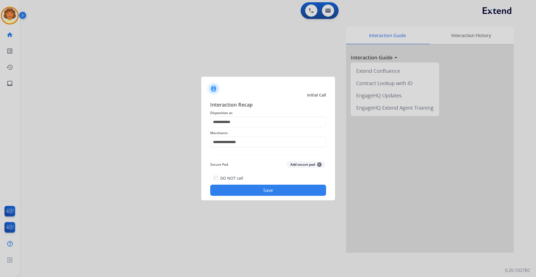
click at [252, 187] on button "Save" at bounding box center [268, 190] width 116 height 11
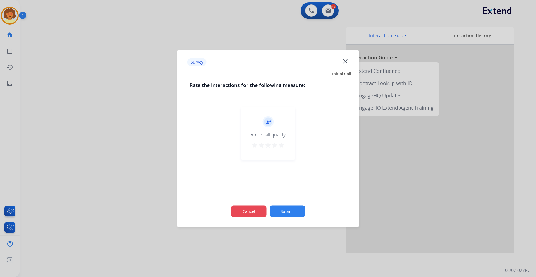
click at [235, 212] on button "Cancel" at bounding box center [248, 211] width 35 height 12
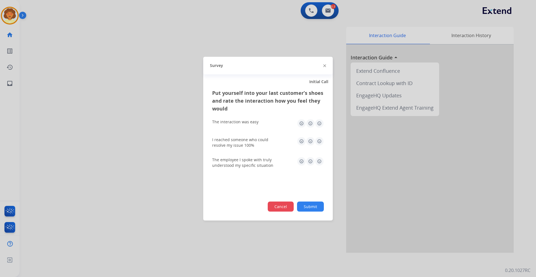
click at [272, 208] on button "Cancel" at bounding box center [281, 206] width 26 height 10
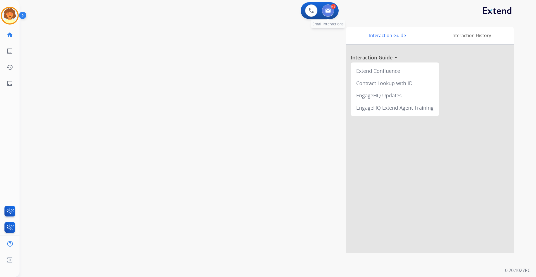
click at [329, 13] on button at bounding box center [328, 10] width 12 height 12
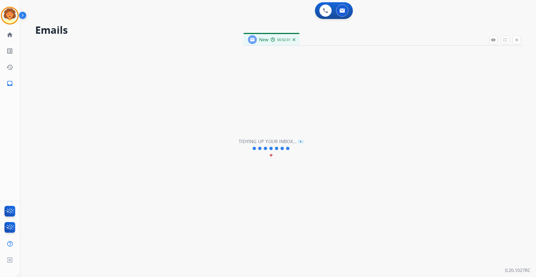
select select "**********"
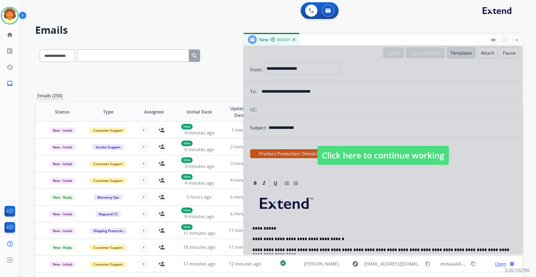
click at [372, 176] on div at bounding box center [382, 150] width 279 height 208
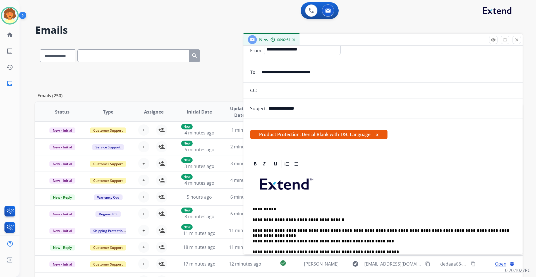
scroll to position [28, 0]
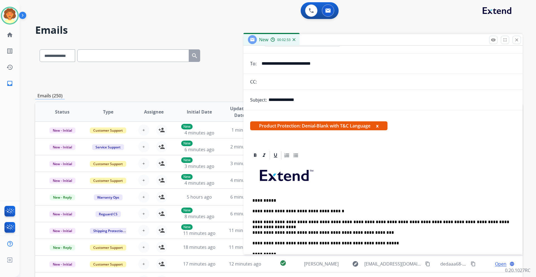
click at [367, 233] on p "**********" at bounding box center [380, 232] width 257 height 5
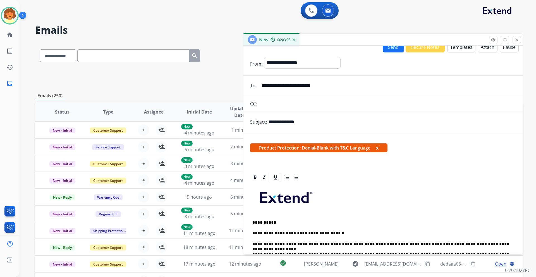
scroll to position [0, 0]
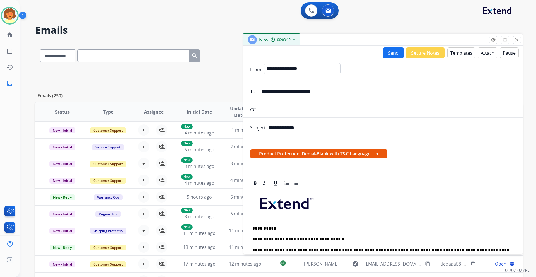
click at [386, 52] on button "Send" at bounding box center [393, 52] width 21 height 11
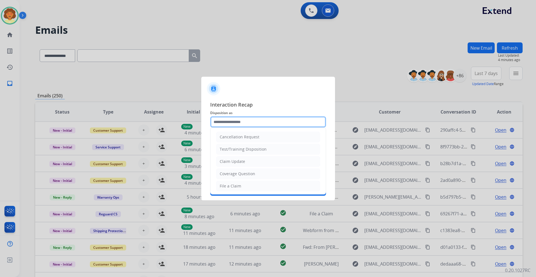
click at [242, 123] on input "text" at bounding box center [268, 121] width 116 height 11
click at [250, 163] on li "Claim Update" at bounding box center [268, 161] width 104 height 11
type input "**********"
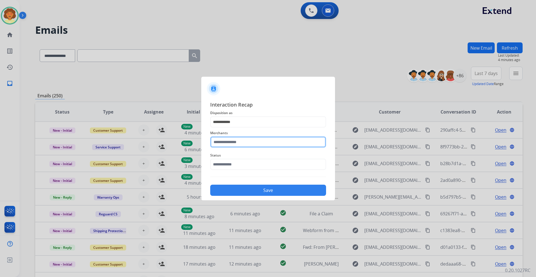
click at [218, 142] on input "text" at bounding box center [268, 141] width 116 height 11
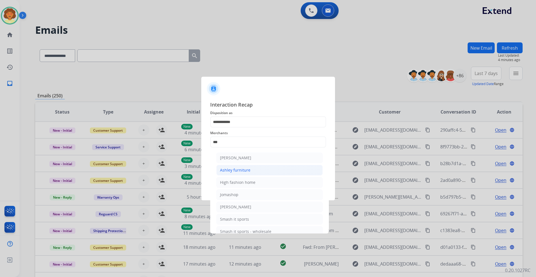
click at [240, 171] on div "Ashley furniture" at bounding box center [235, 170] width 30 height 6
type input "**********"
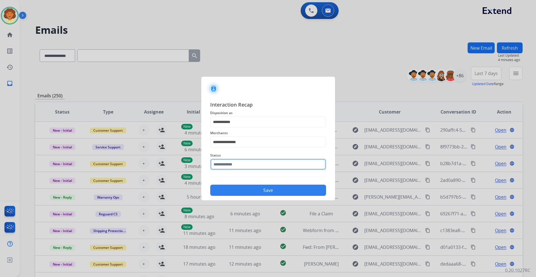
click at [236, 165] on input "text" at bounding box center [268, 164] width 116 height 11
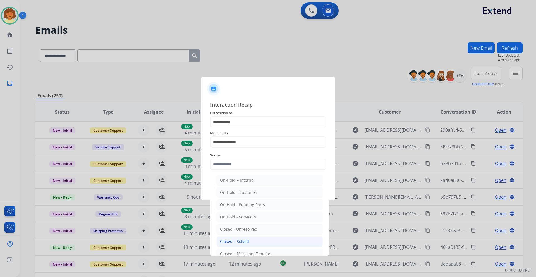
click at [244, 243] on div "Closed – Solved" at bounding box center [234, 242] width 29 height 6
type input "**********"
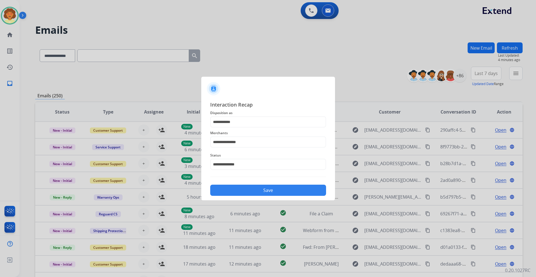
click at [253, 191] on button "Save" at bounding box center [268, 190] width 116 height 11
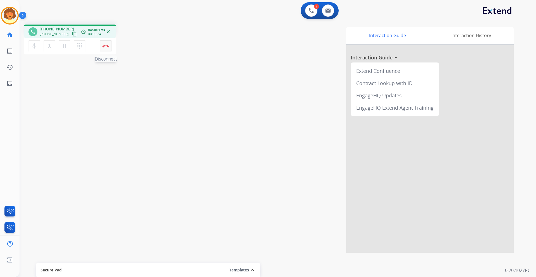
click at [105, 45] on img at bounding box center [105, 46] width 7 height 3
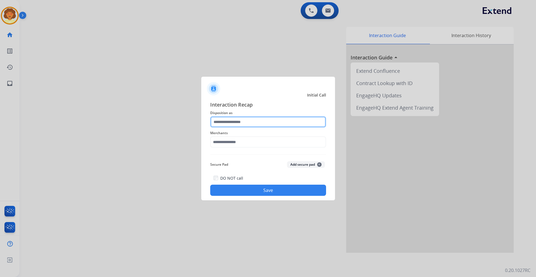
click at [244, 121] on input "text" at bounding box center [268, 121] width 116 height 11
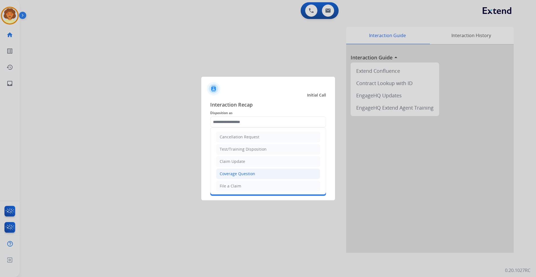
click at [264, 172] on li "Coverage Question" at bounding box center [268, 174] width 104 height 11
type input "**********"
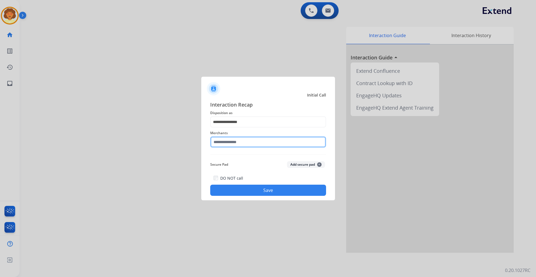
click at [219, 143] on input "text" at bounding box center [268, 141] width 116 height 11
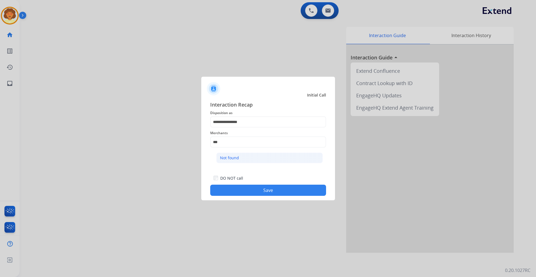
click at [228, 158] on div "Not found" at bounding box center [229, 158] width 19 height 6
type input "*********"
click at [251, 190] on button "Save" at bounding box center [268, 190] width 116 height 11
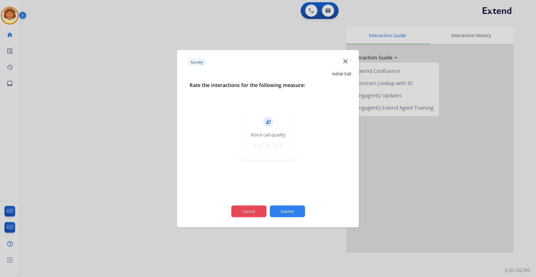
click at [253, 213] on button "Cancel" at bounding box center [248, 211] width 35 height 12
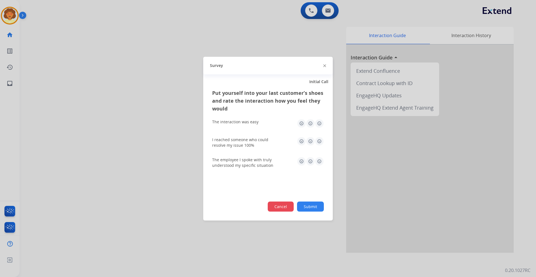
click at [290, 209] on button "Cancel" at bounding box center [281, 206] width 26 height 10
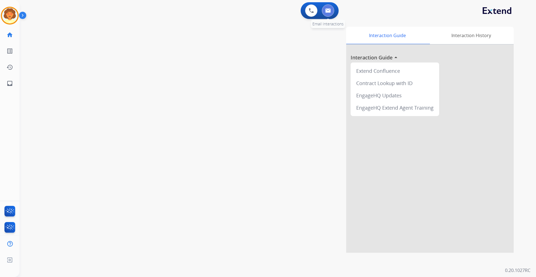
click at [325, 10] on img at bounding box center [328, 10] width 6 height 4
select select "**********"
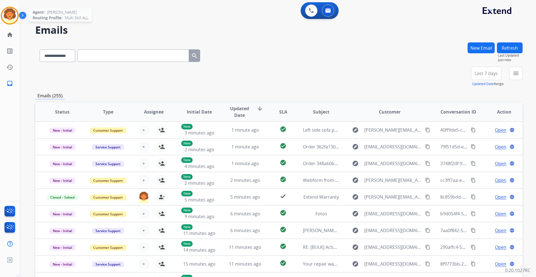
click at [13, 14] on img at bounding box center [10, 16] width 16 height 16
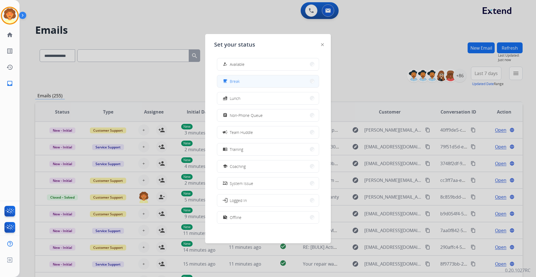
click at [239, 84] on div "free_breakfast Break" at bounding box center [231, 81] width 18 height 7
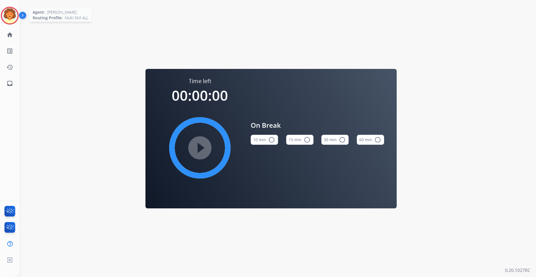
click at [10, 15] on img at bounding box center [10, 16] width 16 height 16
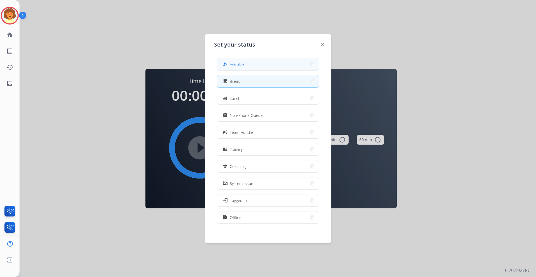
click at [249, 68] on button "how_to_reg Available" at bounding box center [268, 64] width 102 height 12
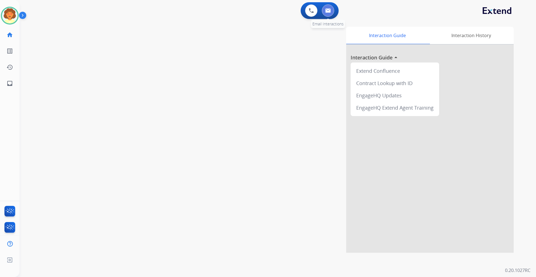
click at [325, 9] on button at bounding box center [328, 10] width 12 height 12
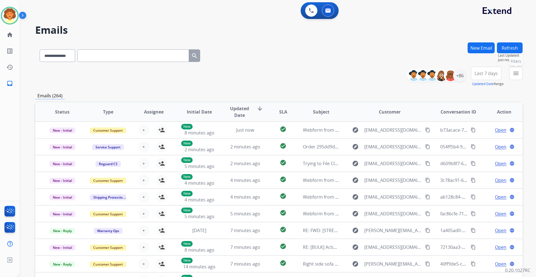
click at [516, 75] on mat-icon "menu" at bounding box center [515, 73] width 7 height 7
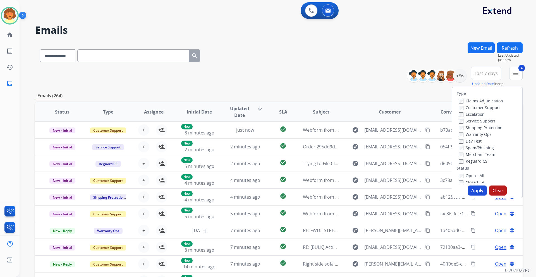
click at [476, 191] on button "Apply" at bounding box center [477, 191] width 19 height 10
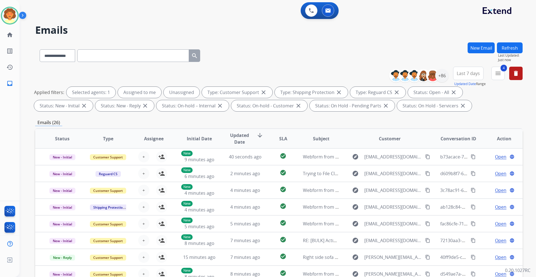
click at [465, 73] on span "Last 7 days" at bounding box center [467, 73] width 23 height 2
click at [463, 143] on div "Last 90 days" at bounding box center [466, 141] width 31 height 8
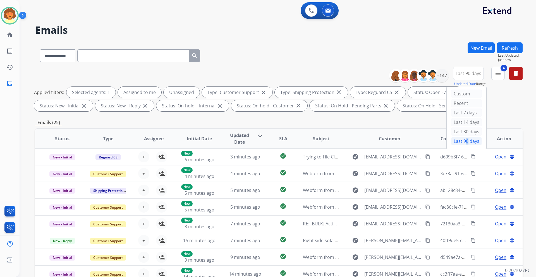
click at [463, 143] on div "Last 90 days" at bounding box center [466, 141] width 31 height 8
click at [441, 76] on div "+147" at bounding box center [441, 75] width 13 height 13
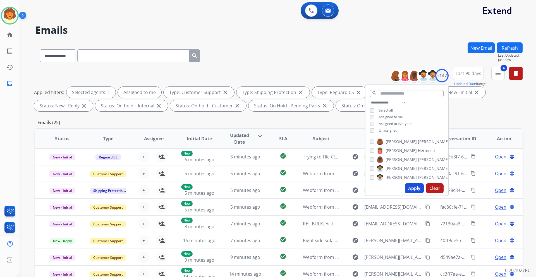
click at [416, 191] on button "Apply" at bounding box center [414, 188] width 19 height 10
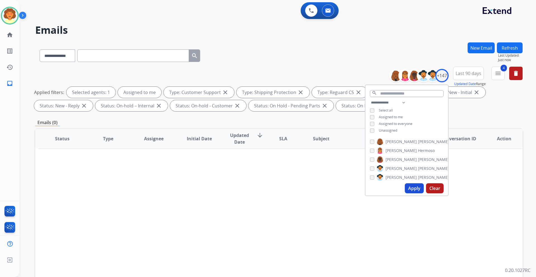
drag, startPoint x: 307, startPoint y: 171, endPoint x: 304, endPoint y: 165, distance: 6.6
click at [306, 172] on div "Status Type Assignee Initial Date Updated Date arrow_downward SLA Subject Custo…" at bounding box center [278, 221] width 487 height 187
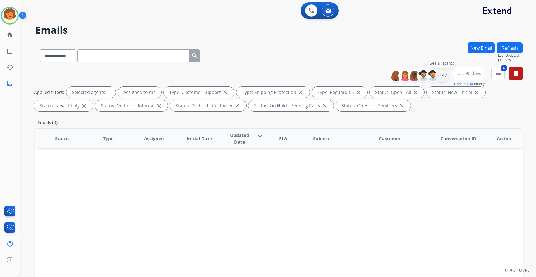
click at [443, 76] on div "+147" at bounding box center [441, 75] width 13 height 13
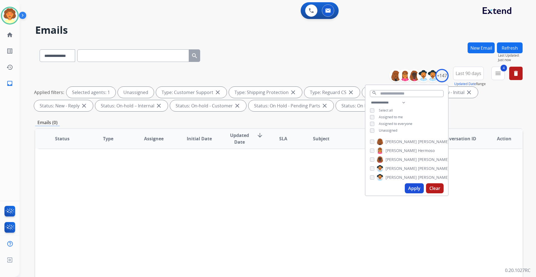
click at [413, 189] on button "Apply" at bounding box center [414, 188] width 19 height 10
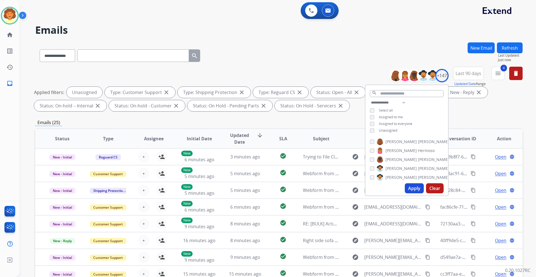
click at [298, 115] on div "**********" at bounding box center [278, 193] width 487 height 302
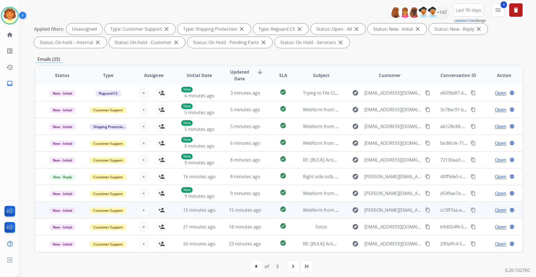
scroll to position [67, 0]
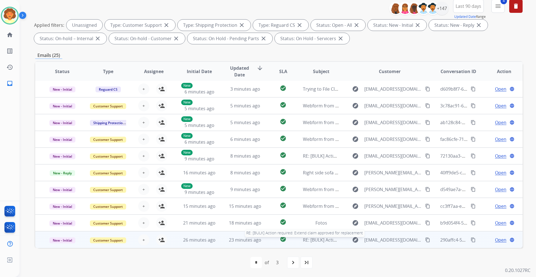
click at [314, 241] on span "RE: [BULK] Action required: Extend claim approved for replacement" at bounding box center [373, 240] width 141 height 6
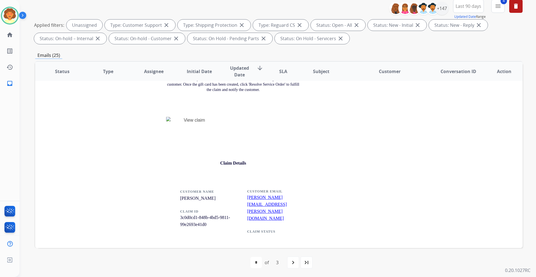
scroll to position [597, 0]
click at [257, 194] on link "ruth.hensman@gmail.com" at bounding box center [267, 206] width 40 height 26
drag, startPoint x: 257, startPoint y: 194, endPoint x: 233, endPoint y: 199, distance: 24.4
click at [233, 199] on td "CUSTOMER EMAIL ruth.hensman@gmail.com CLAIM STATUS" at bounding box center [268, 216] width 70 height 69
drag, startPoint x: 245, startPoint y: 196, endPoint x: 277, endPoint y: 193, distance: 32.0
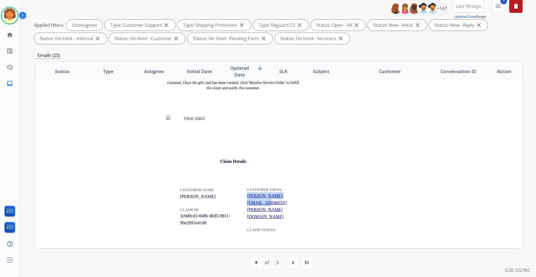
click at [299, 198] on td "CUSTOMER EMAIL ruth.hensman@gmail.com CLAIM STATUS" at bounding box center [271, 216] width 63 height 69
copy link "ruth.hensman@gmail.com"
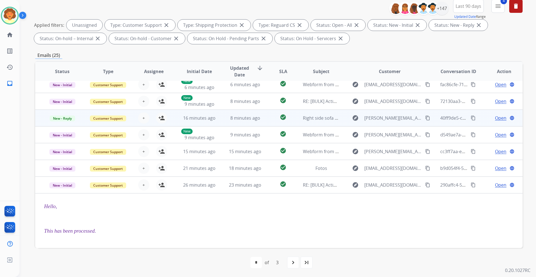
scroll to position [56, 0]
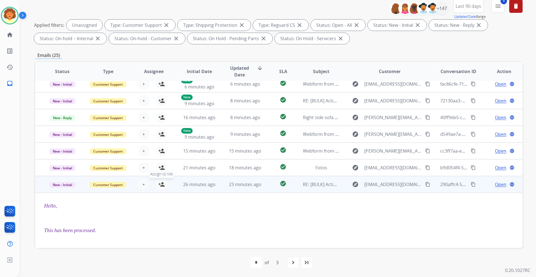
click at [160, 186] on mat-icon "person_add" at bounding box center [161, 184] width 7 height 7
click at [495, 186] on span "Open" at bounding box center [500, 184] width 11 height 7
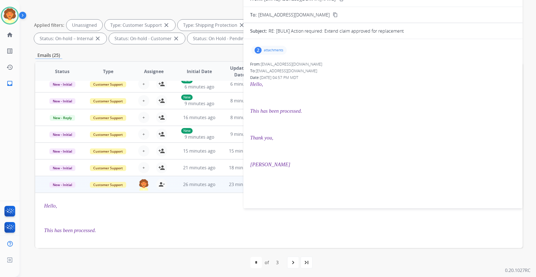
click at [258, 50] on div "2" at bounding box center [257, 50] width 7 height 7
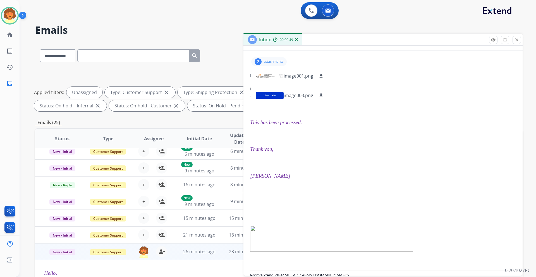
scroll to position [0, 0]
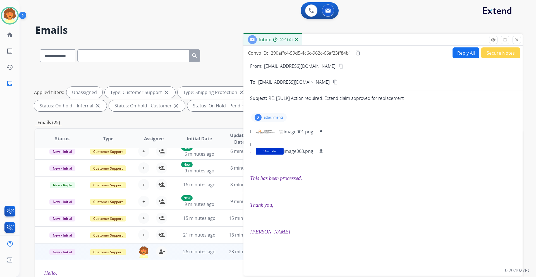
drag, startPoint x: 264, startPoint y: 67, endPoint x: 328, endPoint y: 71, distance: 64.0
copy p "[EMAIL_ADDRESS][DOMAIN_NAME]"
click at [321, 130] on mat-icon "download" at bounding box center [320, 131] width 5 height 5
click at [320, 152] on mat-icon "download" at bounding box center [320, 151] width 5 height 5
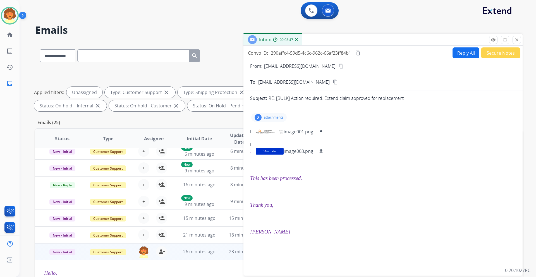
drag, startPoint x: 383, startPoint y: 150, endPoint x: 386, endPoint y: 146, distance: 5.3
click at [384, 148] on p "Hello," at bounding box center [383, 152] width 266 height 8
click at [492, 54] on button "Secure Notes" at bounding box center [500, 52] width 39 height 11
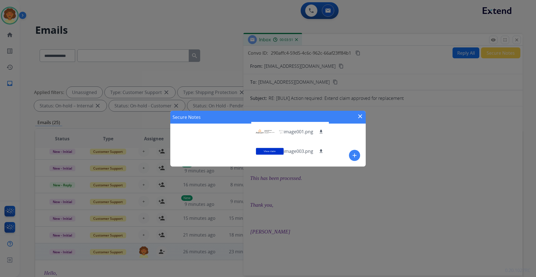
click at [356, 156] on mat-icon "add" at bounding box center [354, 155] width 7 height 7
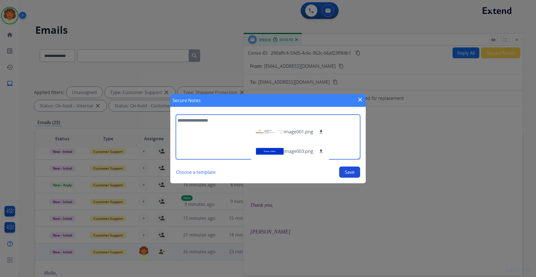
click at [220, 122] on textarea at bounding box center [268, 137] width 184 height 45
type textarea "**********"
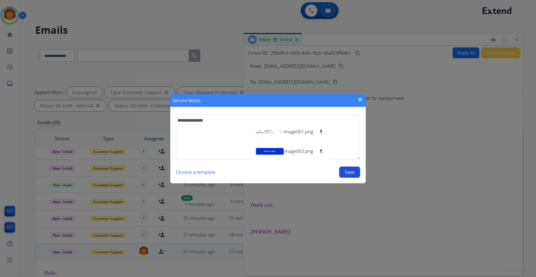
drag, startPoint x: 359, startPoint y: 177, endPoint x: 355, endPoint y: 173, distance: 5.9
click at [358, 176] on button "Save" at bounding box center [349, 172] width 21 height 11
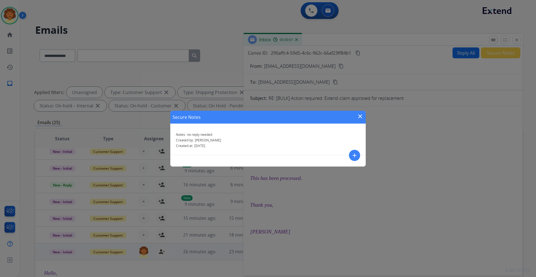
click at [360, 116] on mat-icon "close" at bounding box center [360, 116] width 7 height 7
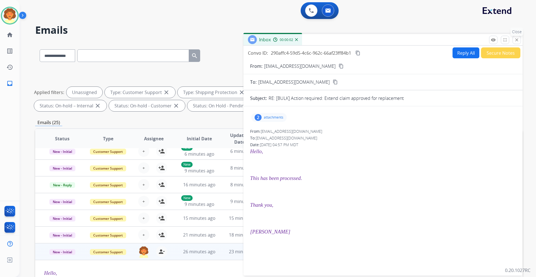
click at [519, 40] on button "close Close" at bounding box center [516, 40] width 8 height 8
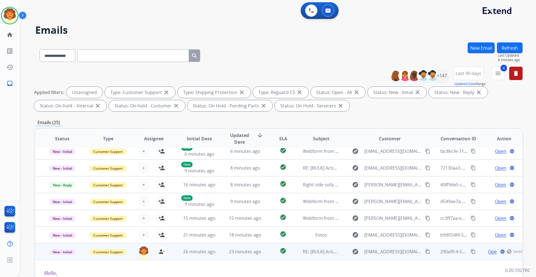
click at [69, 256] on td "New - Initial" at bounding box center [58, 251] width 46 height 17
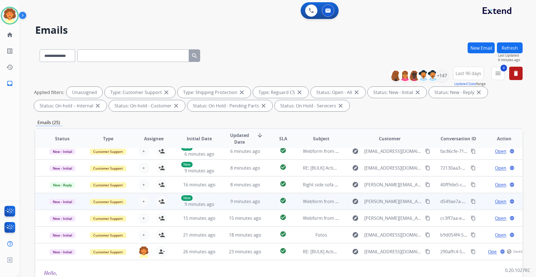
scroll to position [1, 0]
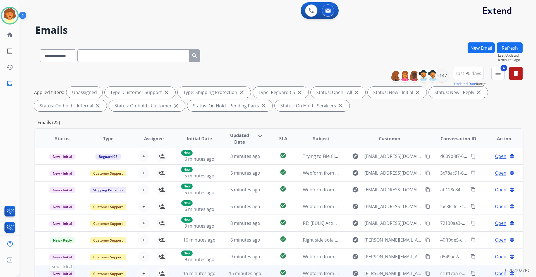
click at [64, 271] on span "New - Initial" at bounding box center [62, 274] width 26 height 6
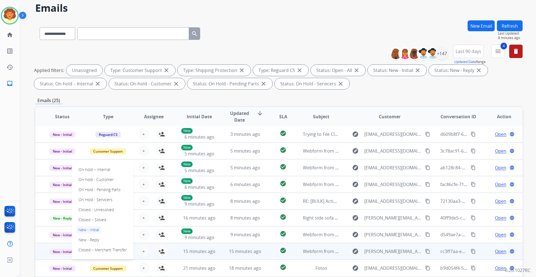
scroll to position [67, 0]
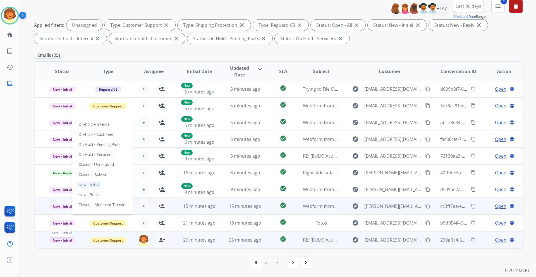
click at [67, 239] on span "New - Initial" at bounding box center [62, 240] width 26 height 6
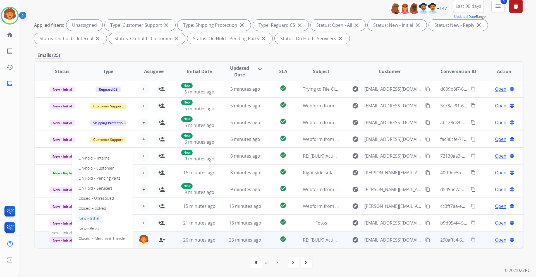
click at [66, 241] on span "New - Initial" at bounding box center [62, 240] width 26 height 6
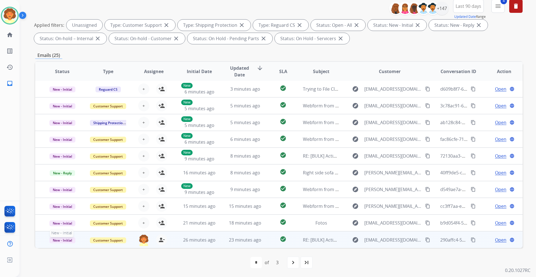
click at [66, 241] on span "New - Initial" at bounding box center [62, 240] width 26 height 6
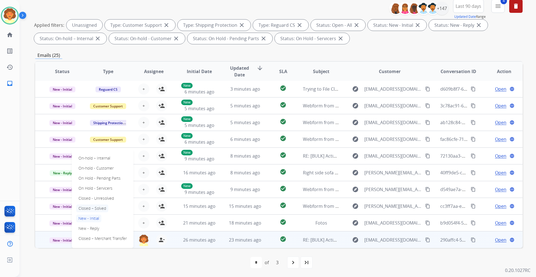
click at [101, 208] on p "Closed – Solved" at bounding box center [92, 209] width 32 height 8
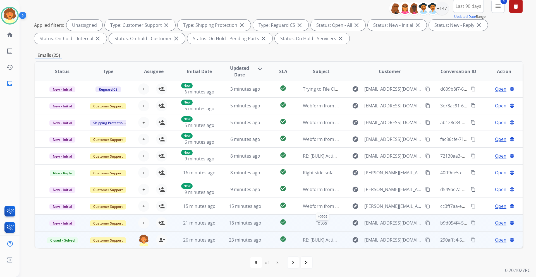
click at [316, 226] on span "Fotos" at bounding box center [321, 223] width 12 height 6
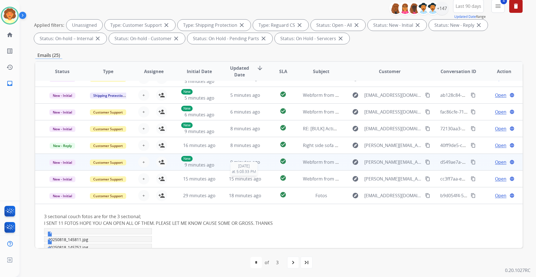
scroll to position [56, 0]
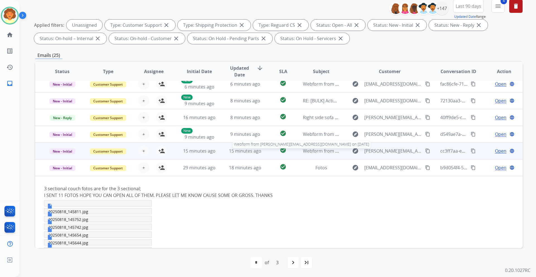
click at [320, 152] on span "Webform from Bobby.adams0126@gmail.com on 08/18/2025" at bounding box center [383, 151] width 161 height 6
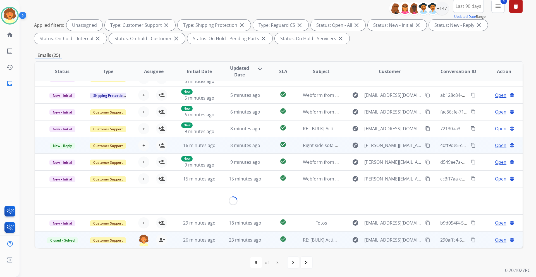
scroll to position [26, 0]
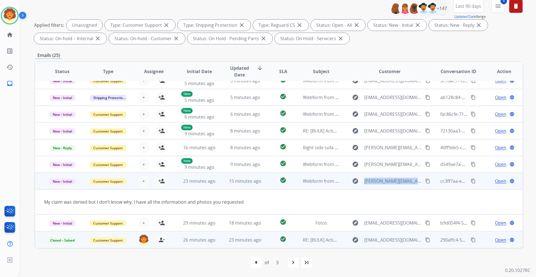
drag, startPoint x: 362, startPoint y: 181, endPoint x: 424, endPoint y: 177, distance: 62.3
click at [424, 177] on div "explore Bobby.adams0126@gmail.com content_copy" at bounding box center [389, 181] width 82 height 9
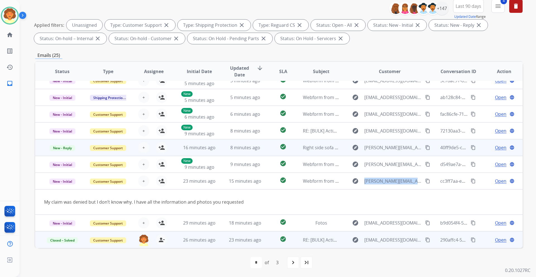
scroll to position [1, 0]
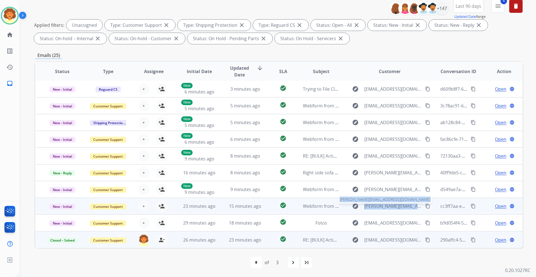
copy div "Bobby.adams0126@gmail.com content_copy"
click at [495, 208] on span "Open" at bounding box center [500, 206] width 11 height 7
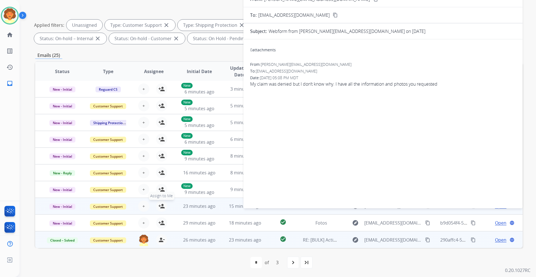
click at [160, 205] on mat-icon "person_add" at bounding box center [161, 206] width 7 height 7
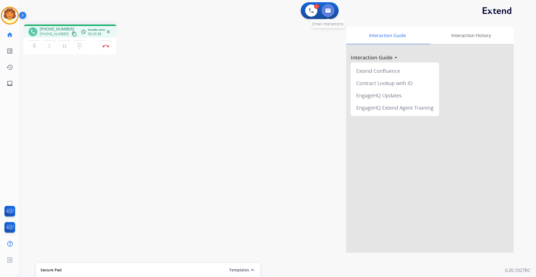
click at [330, 13] on img at bounding box center [328, 10] width 6 height 4
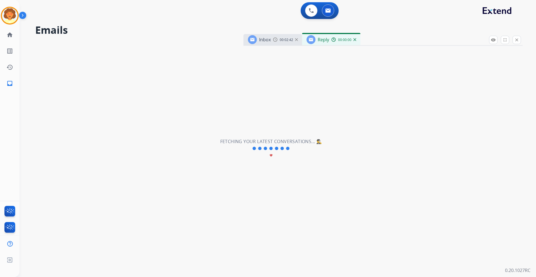
select select "**********"
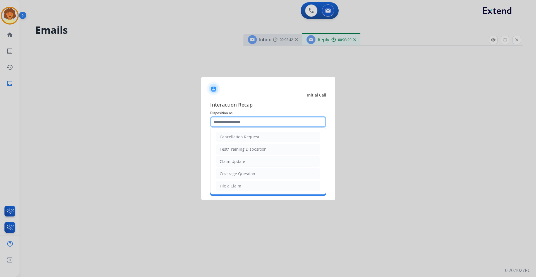
click at [237, 122] on input "text" at bounding box center [268, 121] width 116 height 11
click at [242, 183] on li "File a Claim" at bounding box center [268, 186] width 104 height 11
type input "**********"
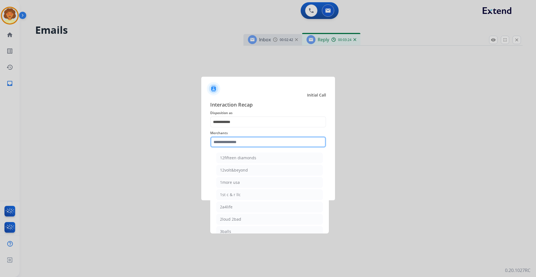
click at [228, 141] on input "text" at bounding box center [268, 141] width 116 height 11
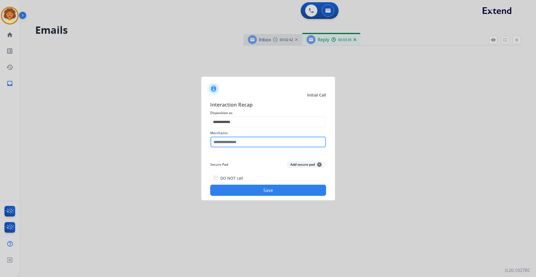
click at [223, 139] on input "text" at bounding box center [268, 141] width 116 height 11
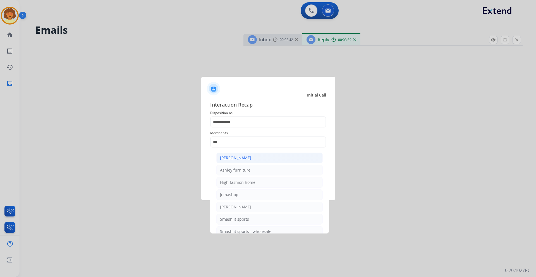
click at [236, 161] on li "[PERSON_NAME]" at bounding box center [269, 158] width 106 height 11
type input "**********"
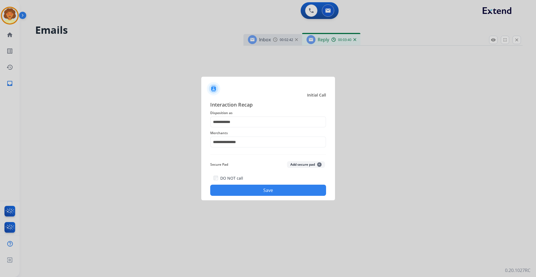
click at [271, 194] on button "Save" at bounding box center [268, 190] width 116 height 11
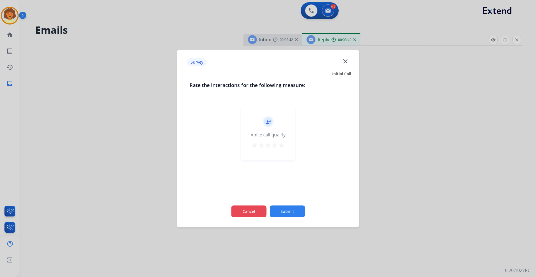
click at [246, 216] on button "Cancel" at bounding box center [248, 211] width 35 height 12
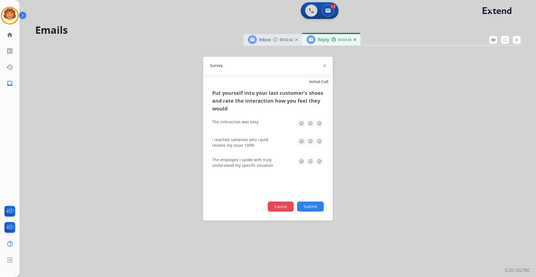
click at [277, 210] on button "Cancel" at bounding box center [281, 206] width 26 height 10
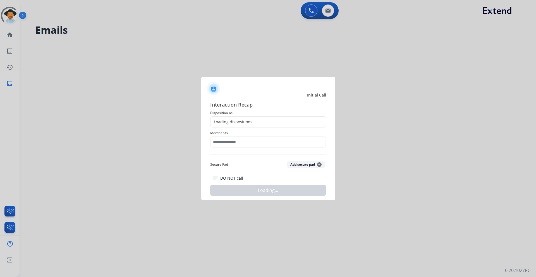
select select "**********"
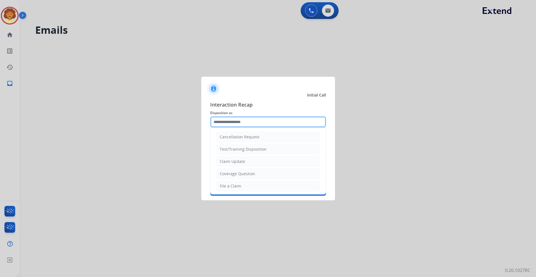
click at [249, 123] on input "text" at bounding box center [268, 121] width 116 height 11
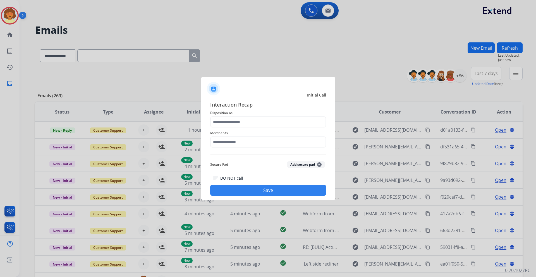
drag, startPoint x: 271, startPoint y: 160, endPoint x: 271, endPoint y: 185, distance: 24.8
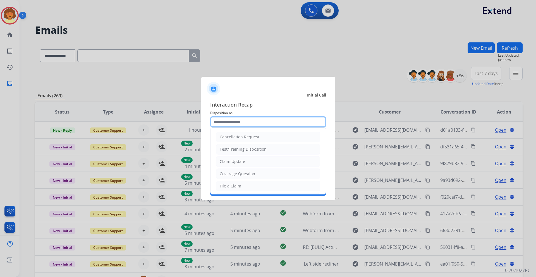
click at [250, 121] on input "text" at bounding box center [268, 121] width 116 height 11
click at [254, 184] on li "File a Claim" at bounding box center [268, 186] width 104 height 11
type input "**********"
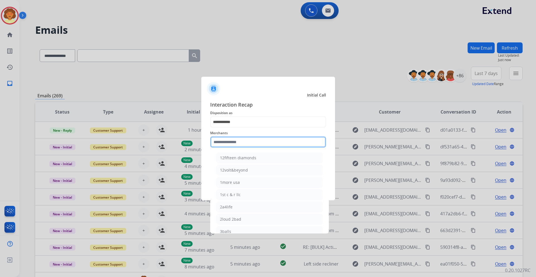
click at [238, 140] on input "text" at bounding box center [268, 141] width 116 height 11
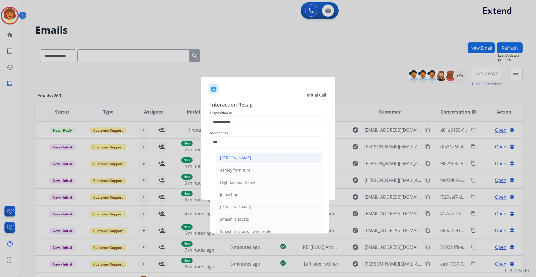
click at [231, 157] on div "[PERSON_NAME]" at bounding box center [235, 158] width 31 height 6
type input "**********"
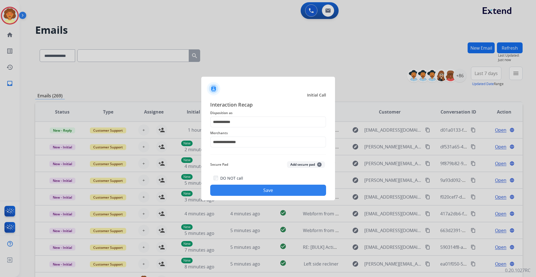
click at [266, 191] on button "Save" at bounding box center [268, 190] width 116 height 11
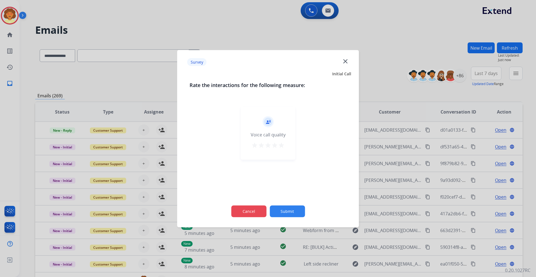
click at [249, 211] on button "Cancel" at bounding box center [248, 211] width 35 height 12
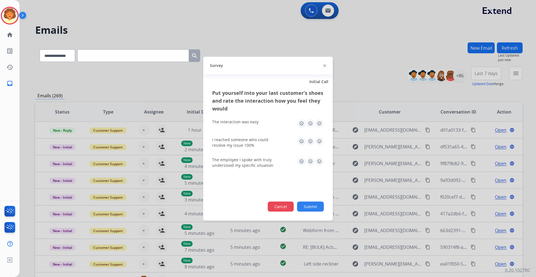
click at [275, 210] on button "Cancel" at bounding box center [281, 206] width 26 height 10
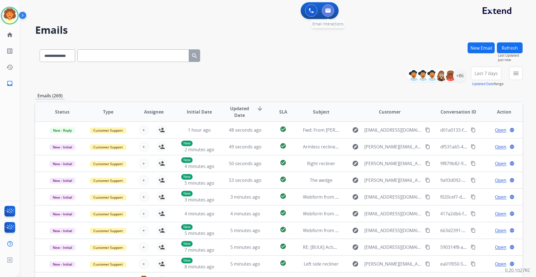
click at [328, 9] on img at bounding box center [328, 10] width 6 height 4
click at [469, 46] on button "New Email" at bounding box center [480, 47] width 27 height 11
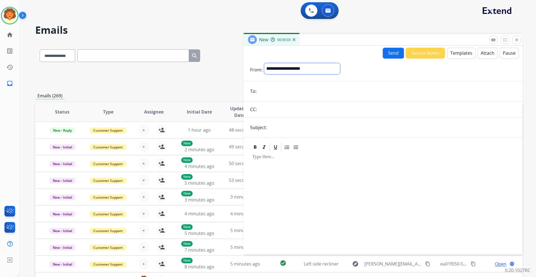
click at [326, 68] on select "**********" at bounding box center [302, 68] width 76 height 11
select select "**********"
click at [264, 63] on select "**********" at bounding box center [302, 68] width 76 height 11
click at [273, 92] on input "email" at bounding box center [387, 91] width 258 height 11
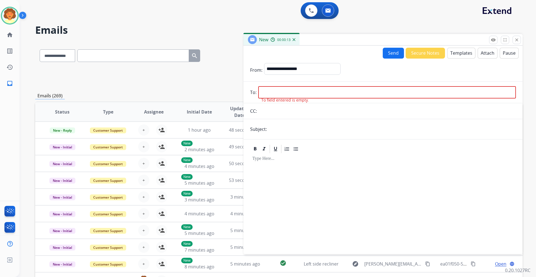
click at [278, 91] on input "email" at bounding box center [387, 92] width 258 height 12
paste input "**********"
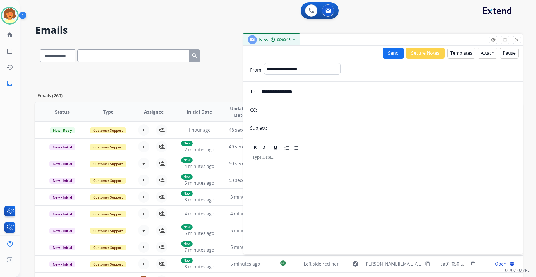
type input "**********"
click at [272, 126] on input "text" at bounding box center [391, 127] width 247 height 11
type input "**********"
click at [457, 55] on button "Templates" at bounding box center [461, 53] width 28 height 11
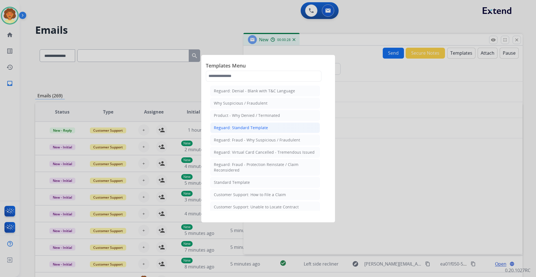
click at [243, 130] on div "Reguard: Standard Template" at bounding box center [241, 128] width 54 height 6
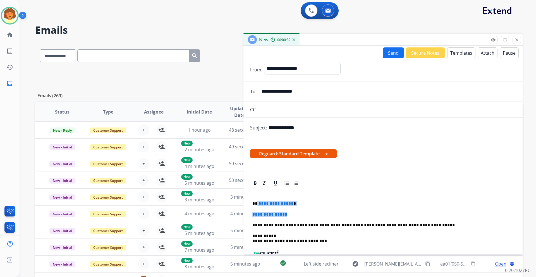
drag, startPoint x: 257, startPoint y: 204, endPoint x: 315, endPoint y: 214, distance: 58.9
click at [315, 214] on div "**********" at bounding box center [383, 243] width 266 height 110
click at [249, 214] on div "**********" at bounding box center [382, 237] width 279 height 119
click at [253, 212] on p at bounding box center [382, 214] width 261 height 5
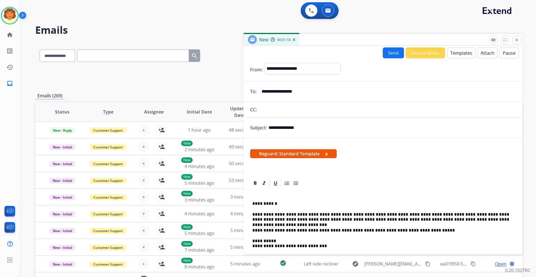
click at [388, 54] on button "Send" at bounding box center [393, 52] width 21 height 11
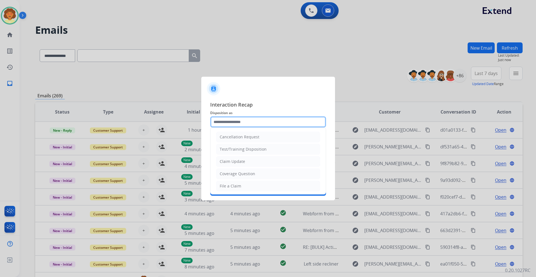
click at [269, 123] on input "text" at bounding box center [268, 121] width 116 height 11
drag, startPoint x: 256, startPoint y: 189, endPoint x: 262, endPoint y: 169, distance: 21.5
click at [256, 188] on li "File a Claim" at bounding box center [268, 186] width 104 height 11
type input "**********"
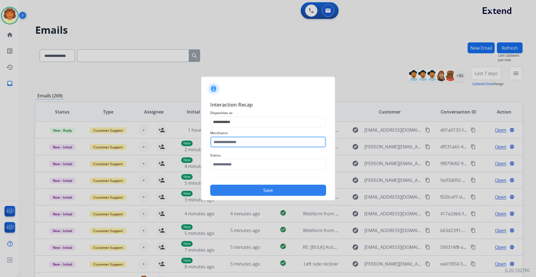
click at [230, 141] on input "text" at bounding box center [268, 141] width 116 height 11
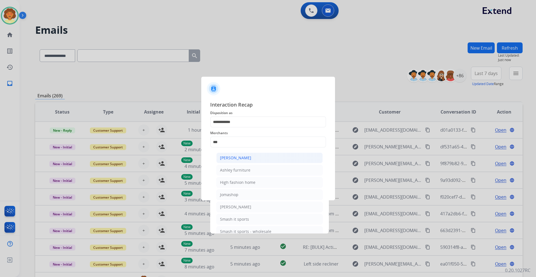
click at [235, 160] on div "[PERSON_NAME]" at bounding box center [235, 158] width 31 height 6
type input "**********"
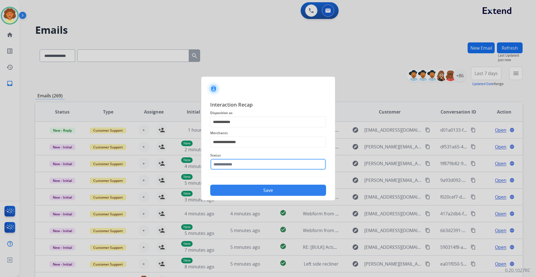
click at [219, 166] on input "text" at bounding box center [268, 164] width 116 height 11
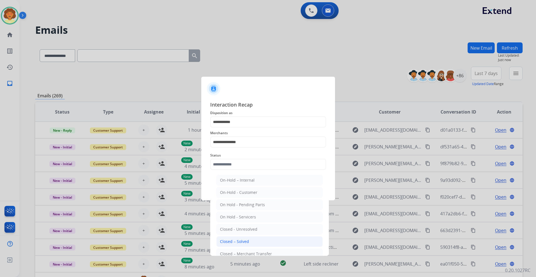
click at [242, 243] on div "Closed – Solved" at bounding box center [234, 242] width 29 height 6
type input "**********"
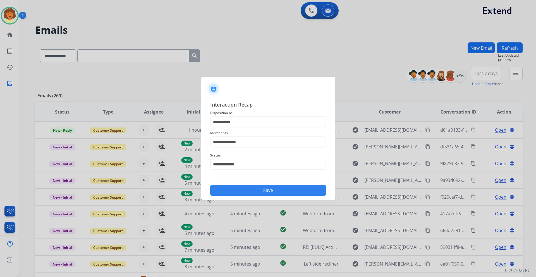
click at [272, 189] on button "Save" at bounding box center [268, 190] width 116 height 11
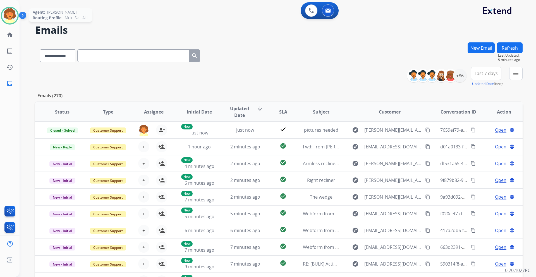
click at [10, 16] on img at bounding box center [10, 16] width 16 height 16
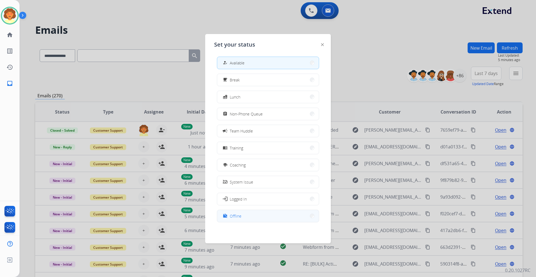
scroll to position [2, 0]
click at [274, 219] on button "work_off Offline" at bounding box center [268, 216] width 102 height 12
